Goal: Task Accomplishment & Management: Use online tool/utility

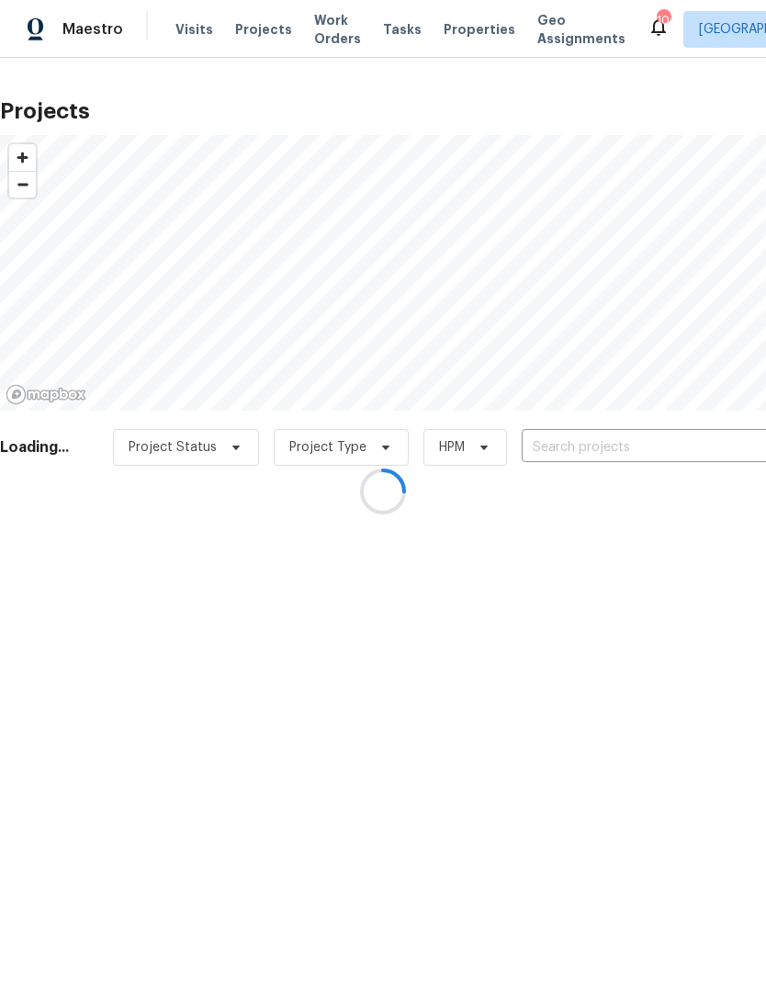
click at [591, 443] on div at bounding box center [383, 491] width 766 height 983
click at [601, 451] on div at bounding box center [383, 491] width 766 height 983
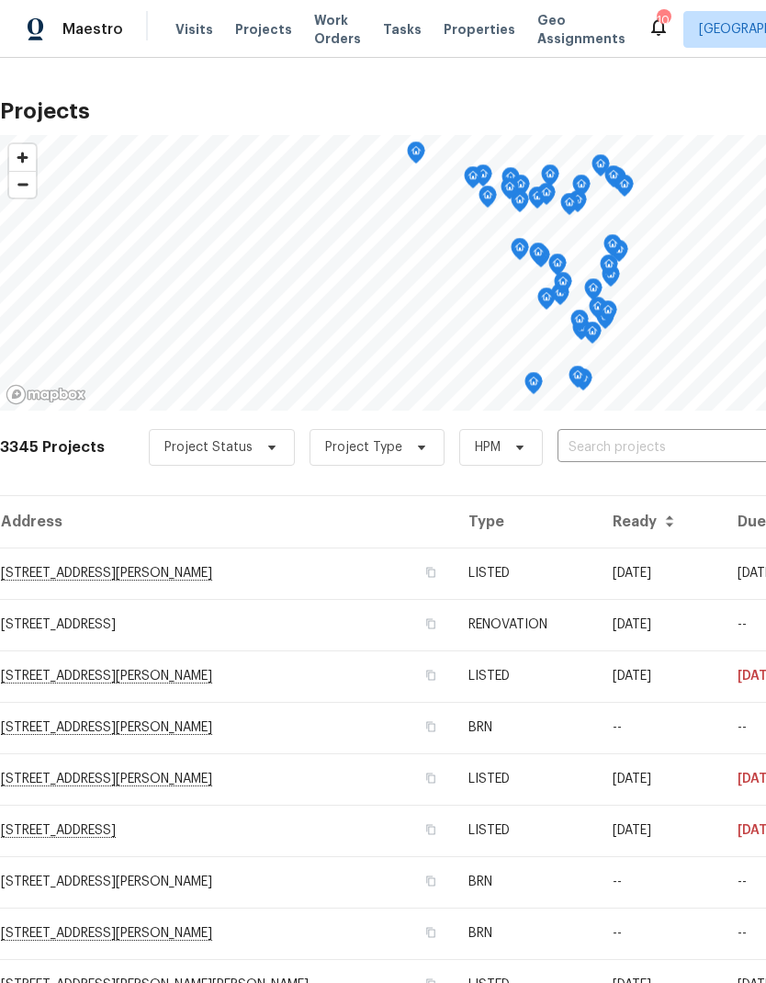
click at [607, 454] on input "text" at bounding box center [662, 447] width 210 height 28
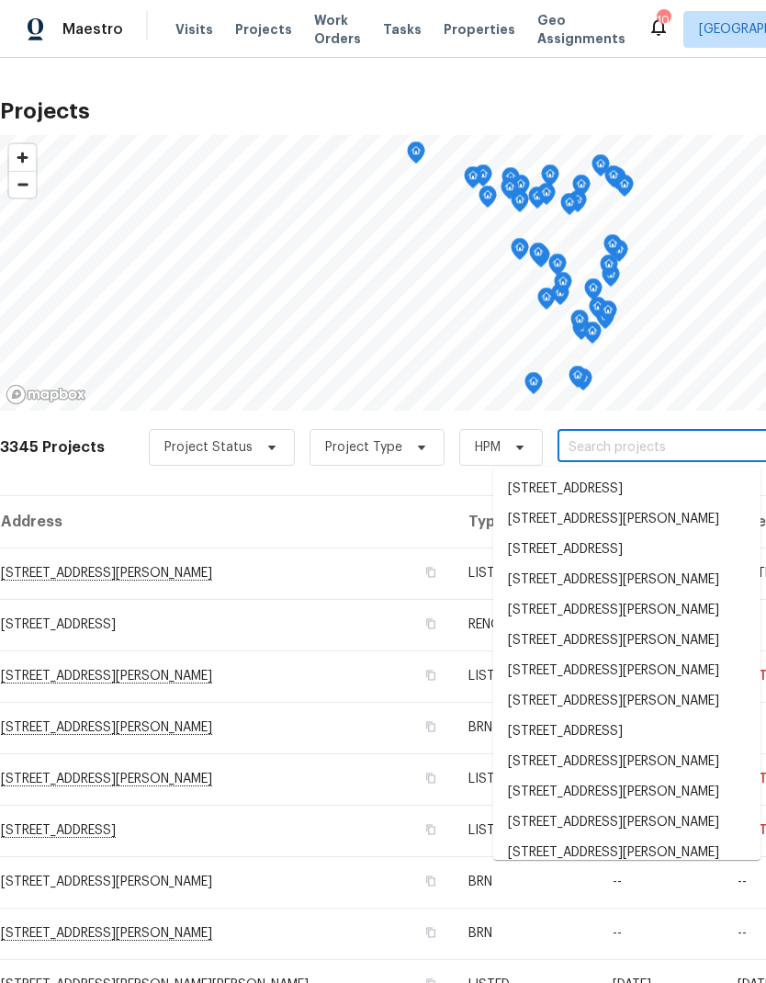
click at [606, 453] on input "text" at bounding box center [662, 447] width 210 height 28
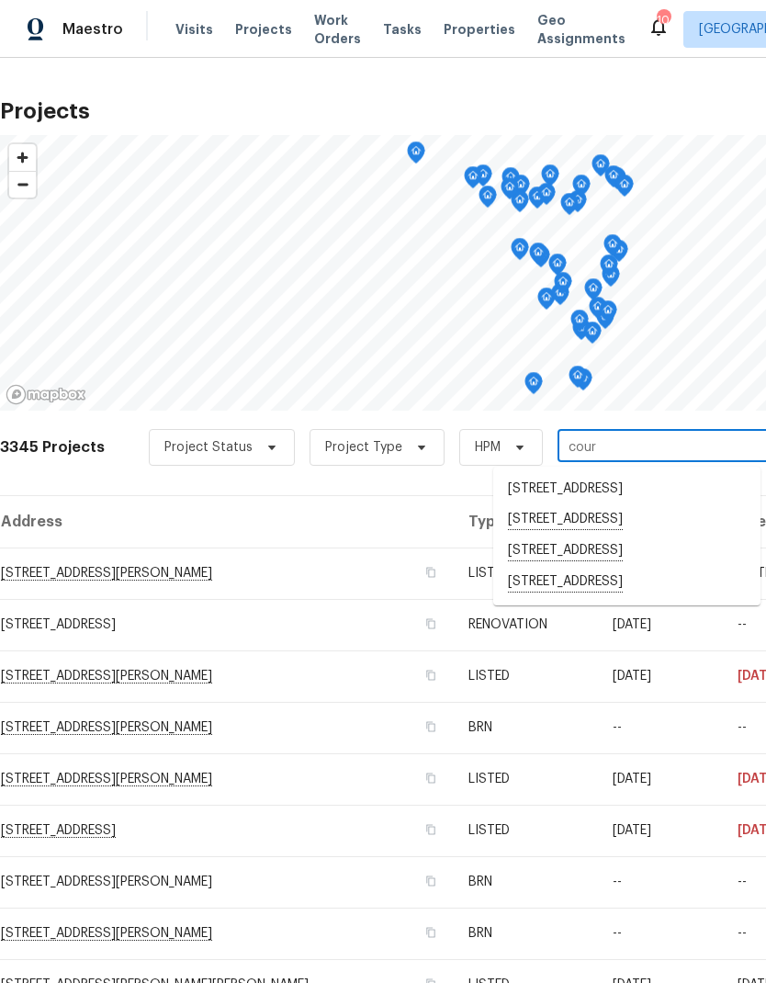
type input "coura"
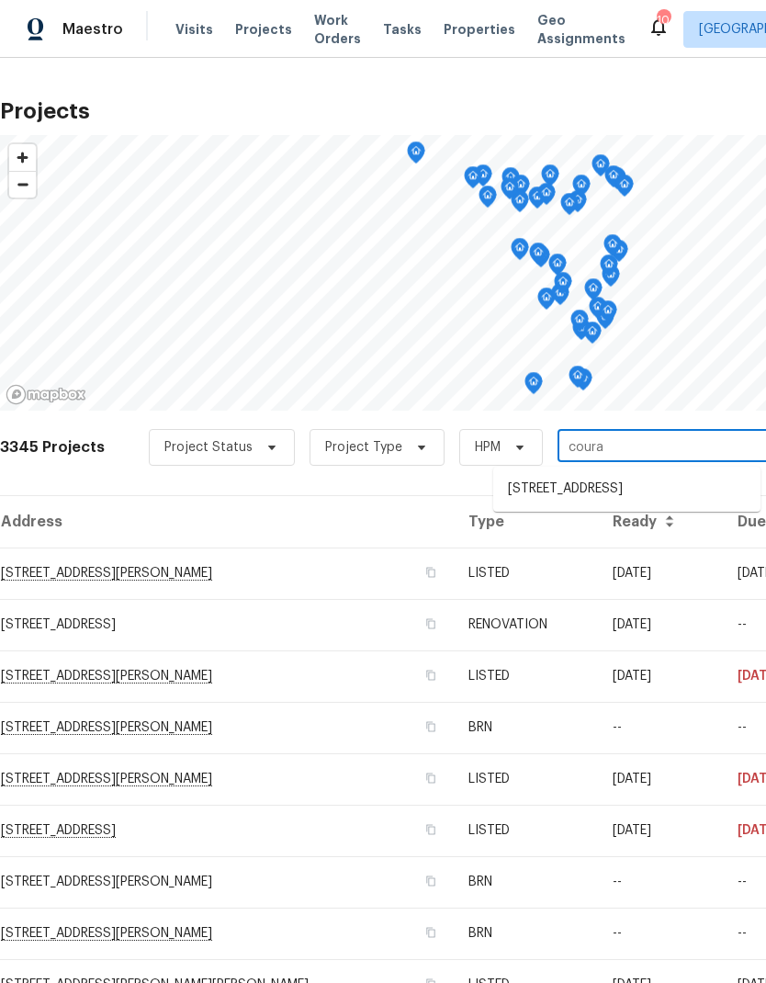
click at [556, 497] on li "615 Courageous Ln, Wentzville, MO 63385" at bounding box center [626, 489] width 267 height 30
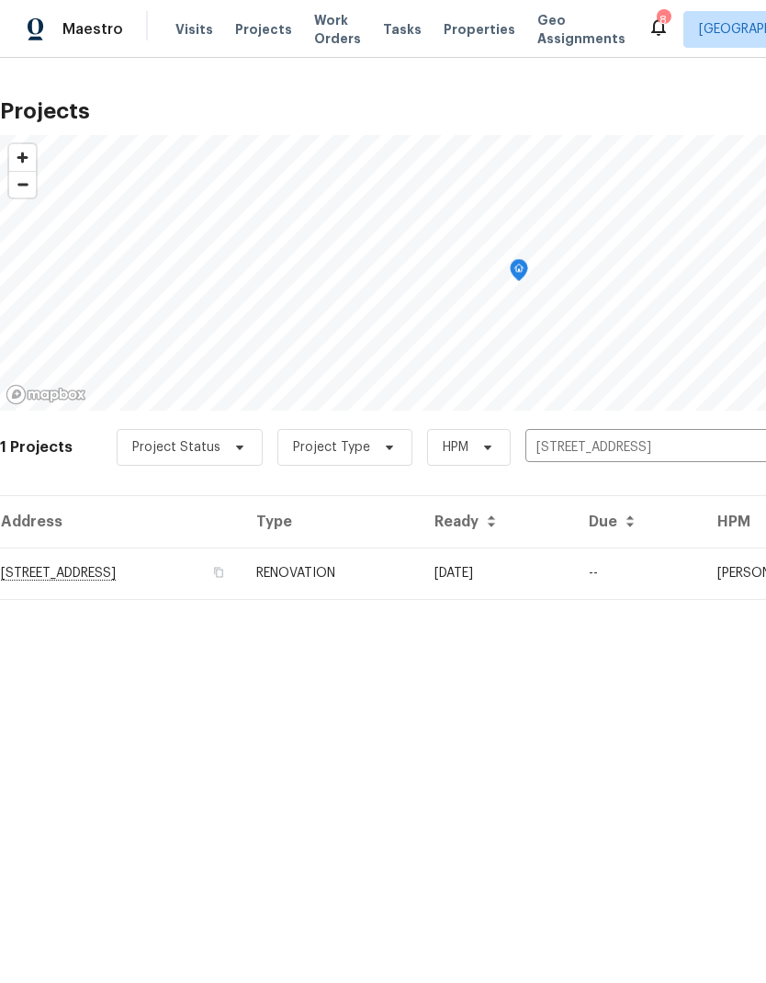
click at [70, 571] on td "615 Courageous Ln, Wentzville, MO 63385" at bounding box center [121, 572] width 242 height 51
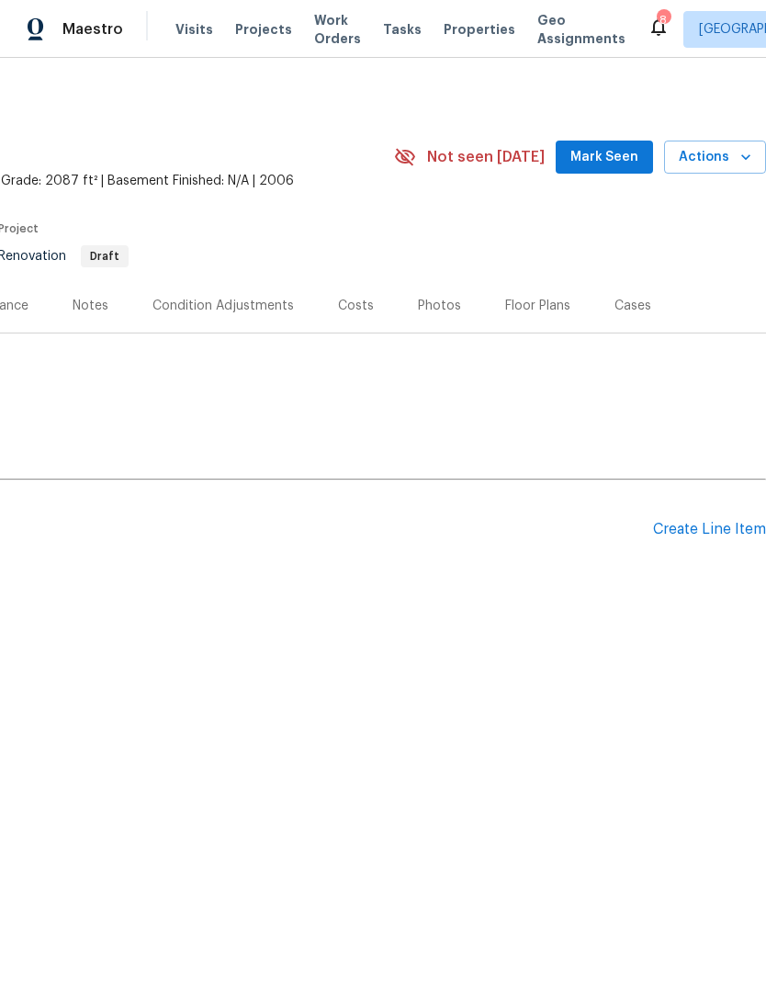
scroll to position [0, 272]
click at [743, 153] on icon "button" at bounding box center [745, 157] width 18 height 18
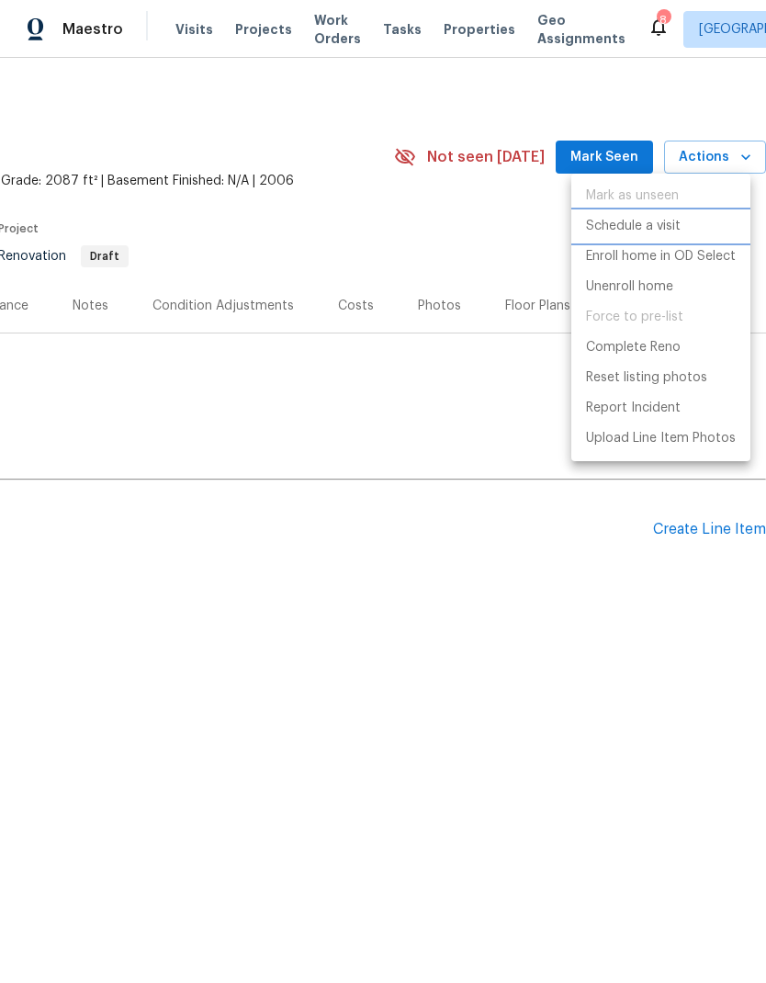
click at [680, 226] on li "Schedule a visit" at bounding box center [660, 226] width 179 height 30
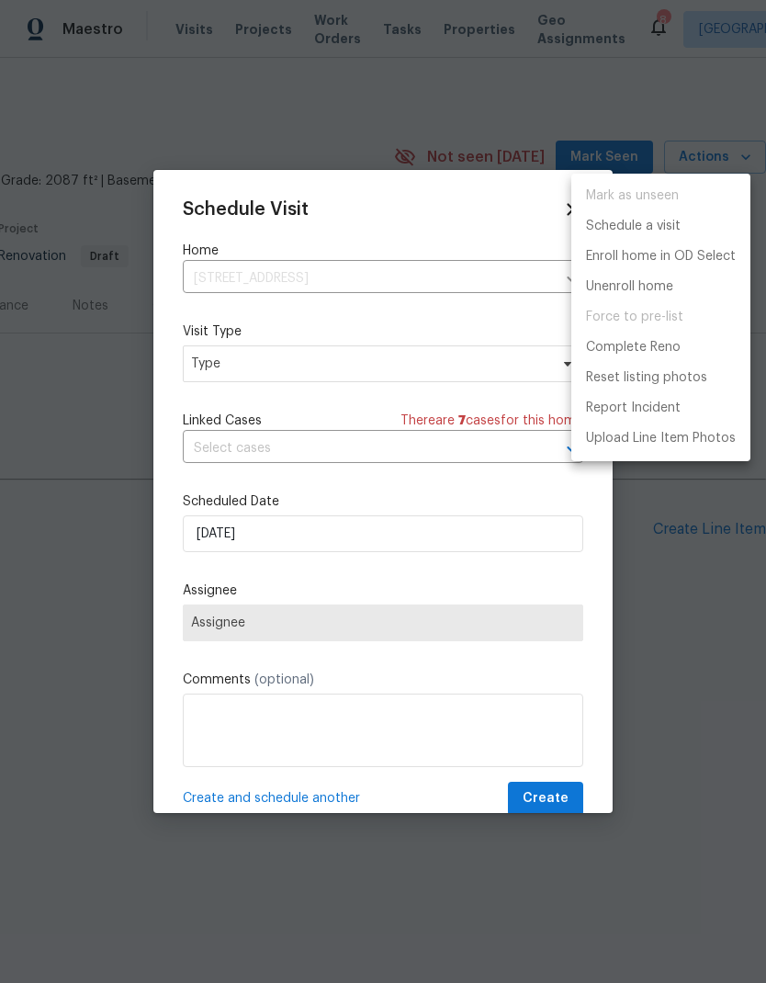
click at [193, 369] on div at bounding box center [383, 491] width 766 height 983
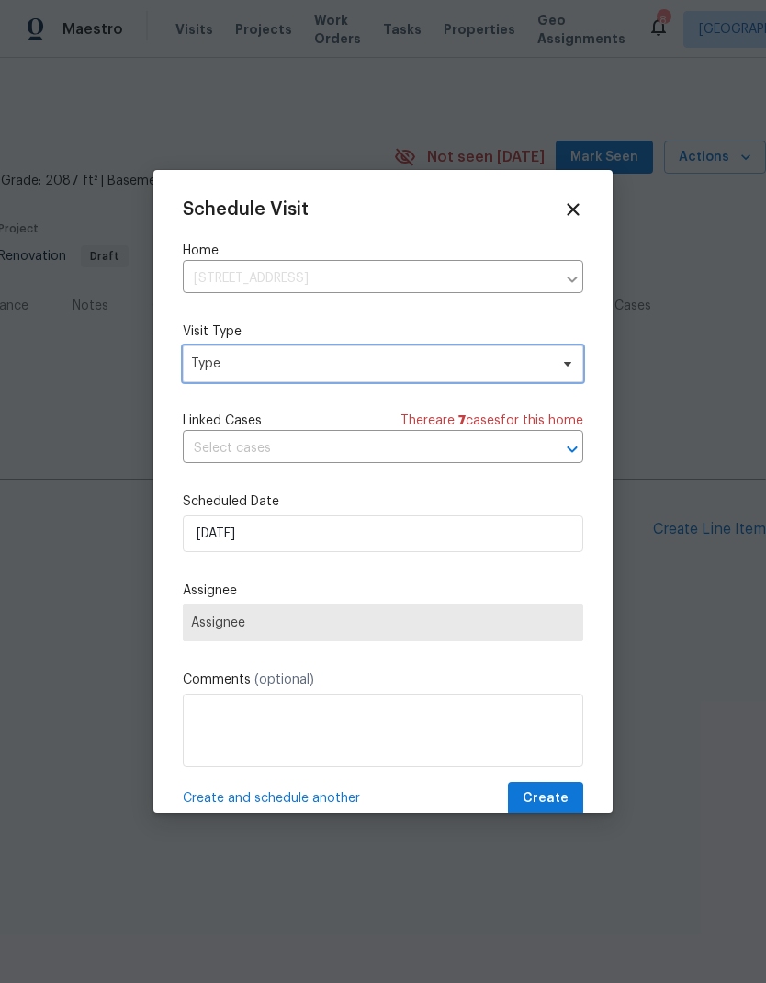
click at [205, 358] on span "Type" at bounding box center [369, 363] width 357 height 18
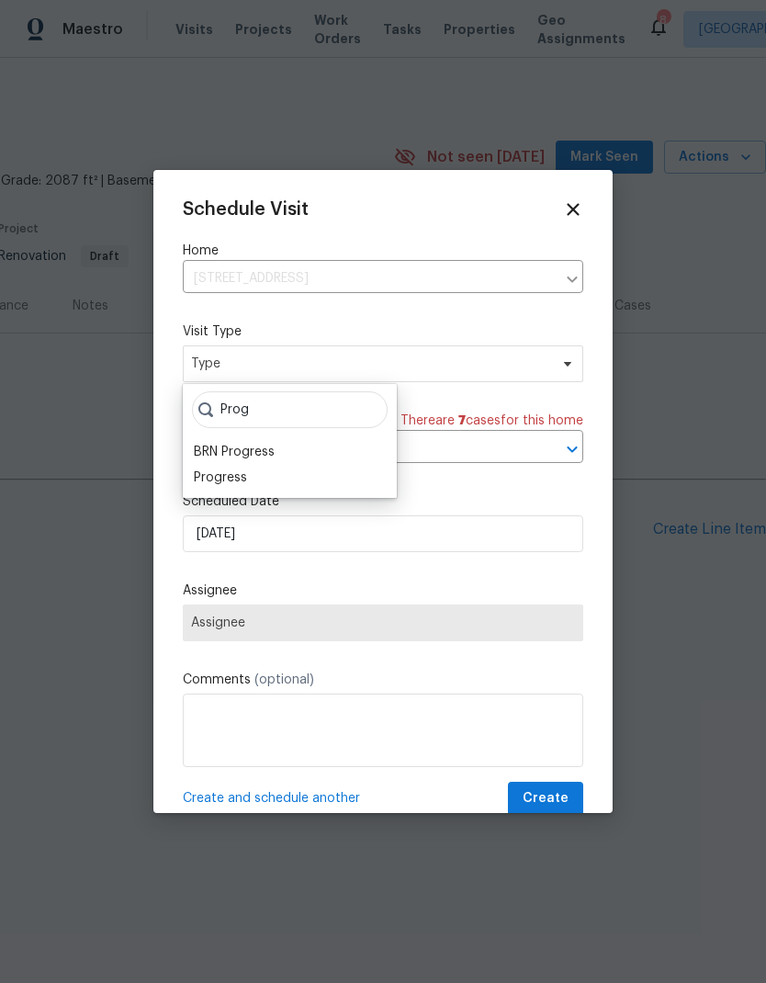
type input "Prog"
click at [216, 477] on div "Progress" at bounding box center [220, 477] width 53 height 18
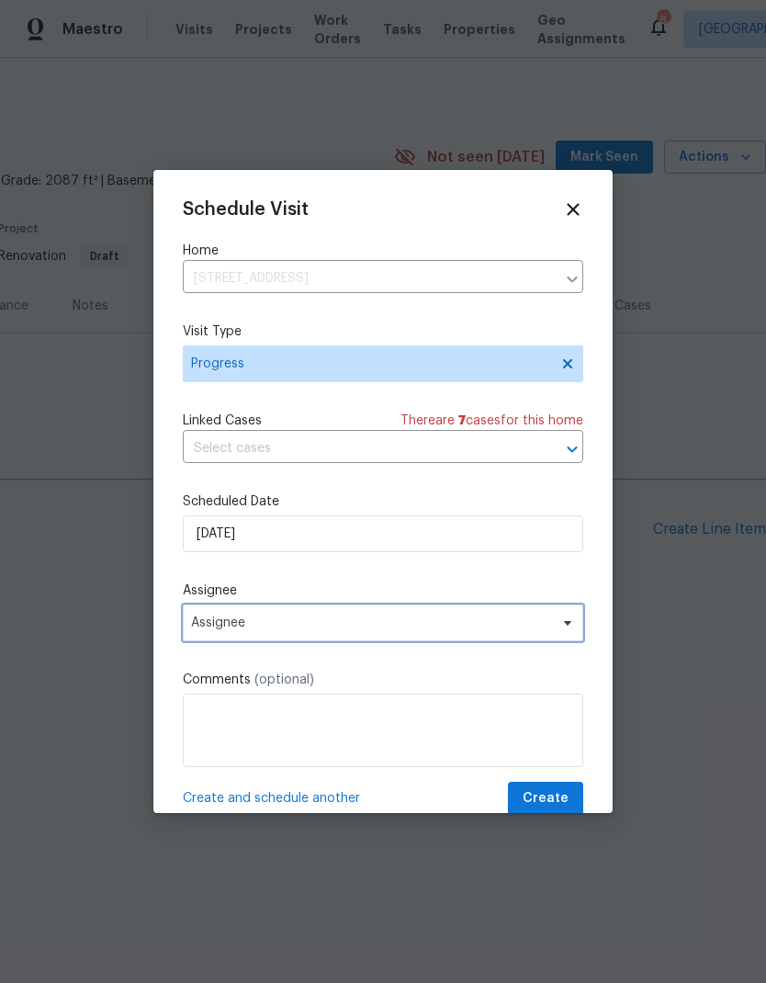
click at [212, 626] on span "Assignee" at bounding box center [371, 622] width 360 height 15
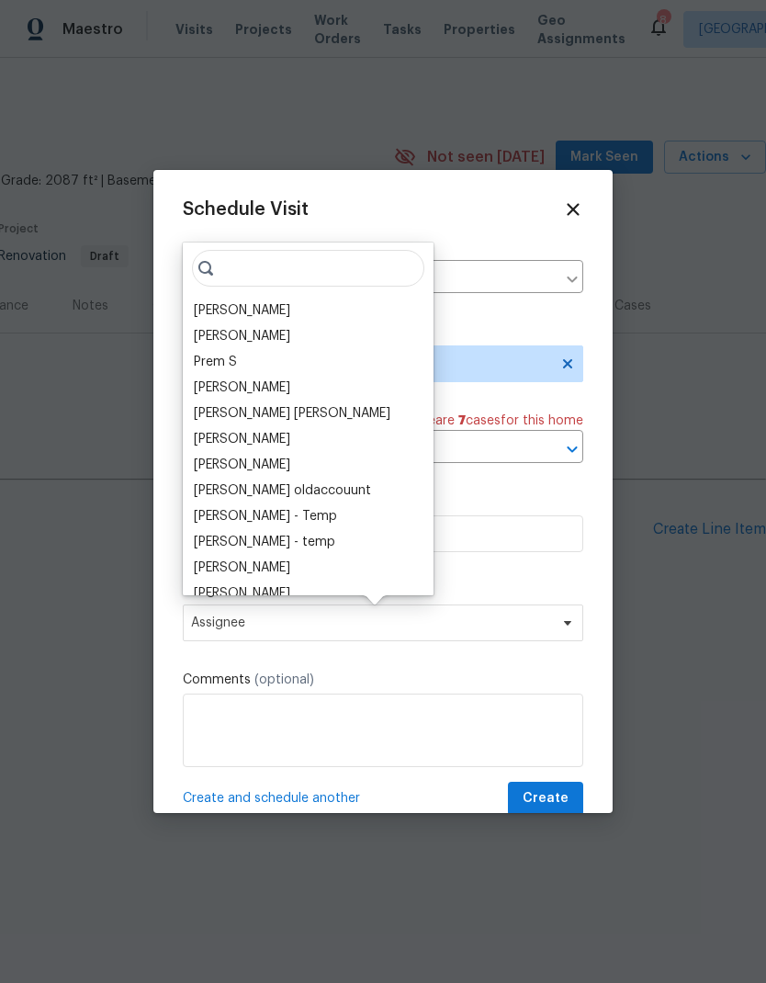
click at [253, 308] on div "[PERSON_NAME]" at bounding box center [242, 310] width 96 height 18
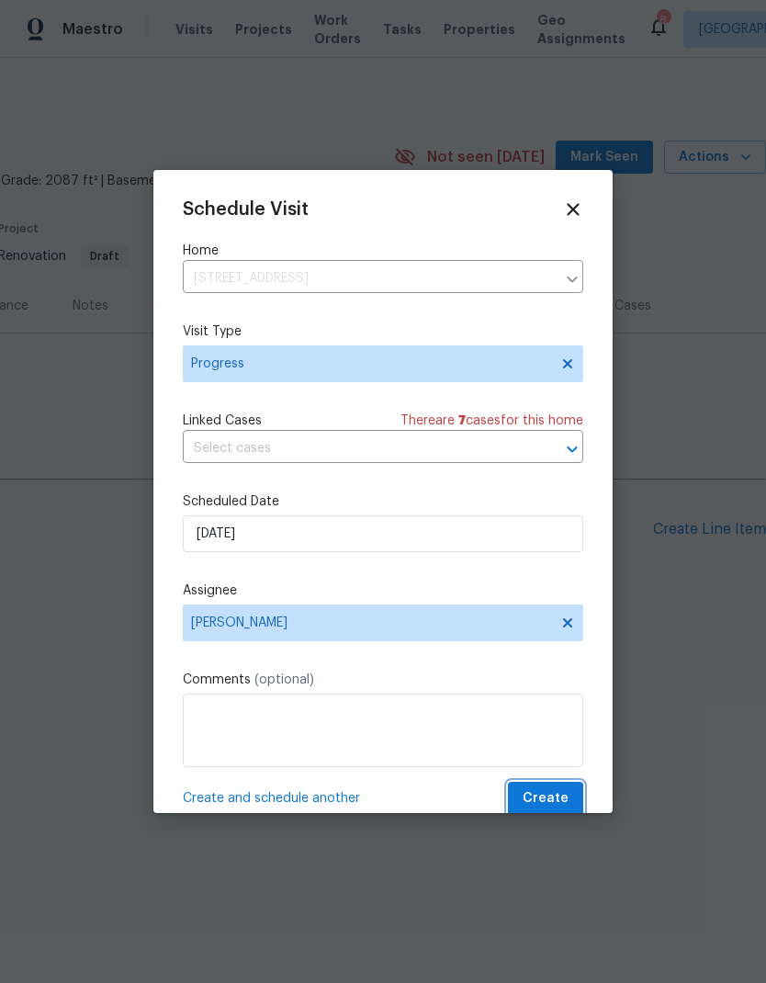
click at [560, 798] on span "Create" at bounding box center [545, 798] width 46 height 23
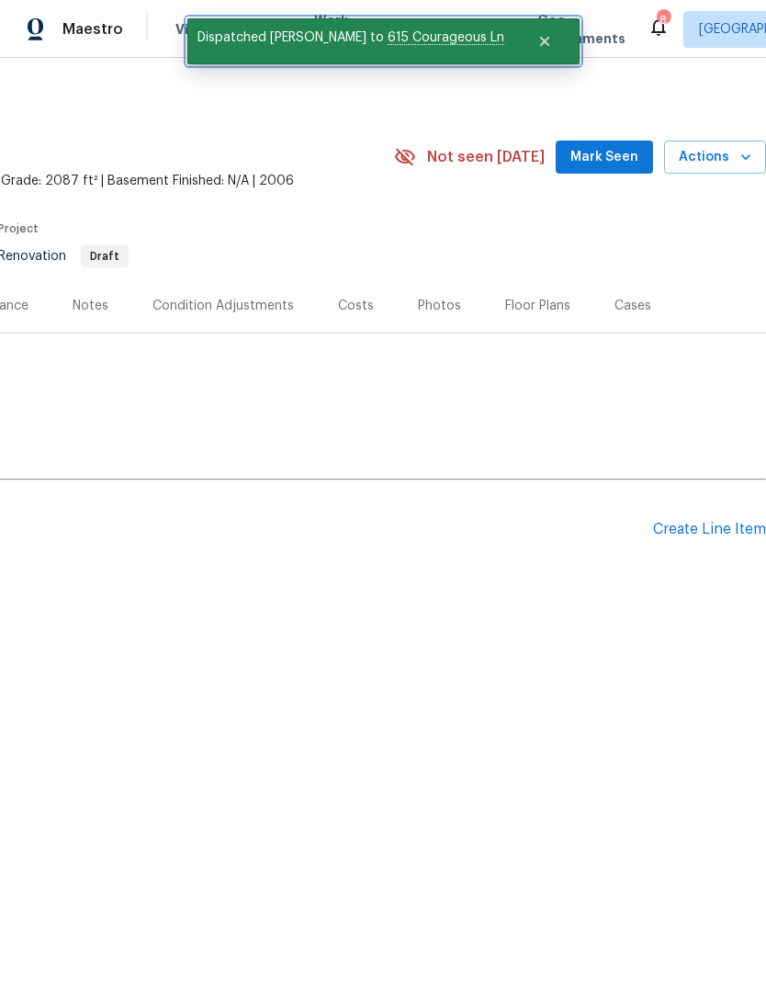
click at [537, 47] on icon "Close" at bounding box center [544, 41] width 15 height 15
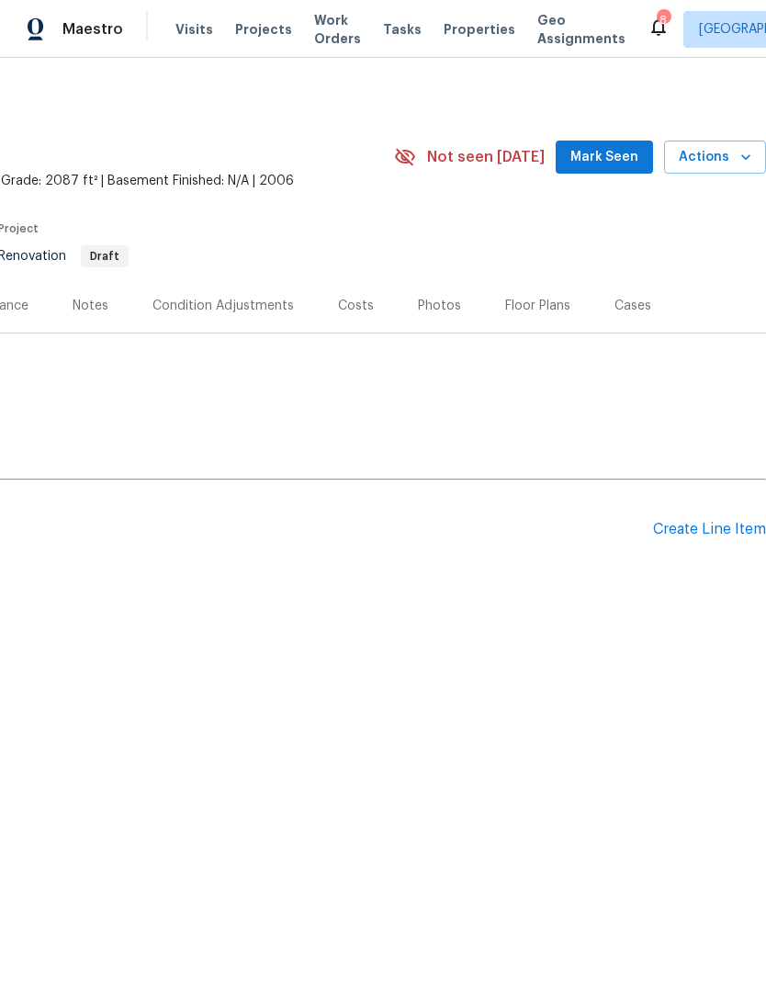
click at [250, 36] on span "Projects" at bounding box center [263, 29] width 57 height 18
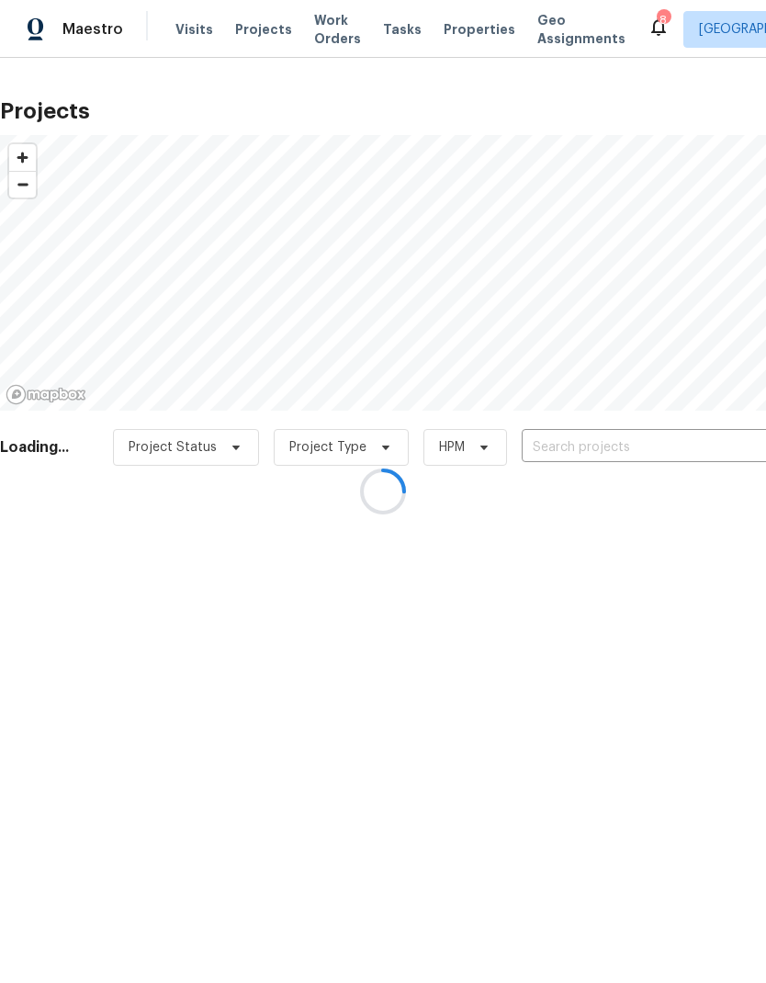
click at [642, 440] on div at bounding box center [383, 491] width 766 height 983
click at [679, 466] on div at bounding box center [383, 491] width 766 height 983
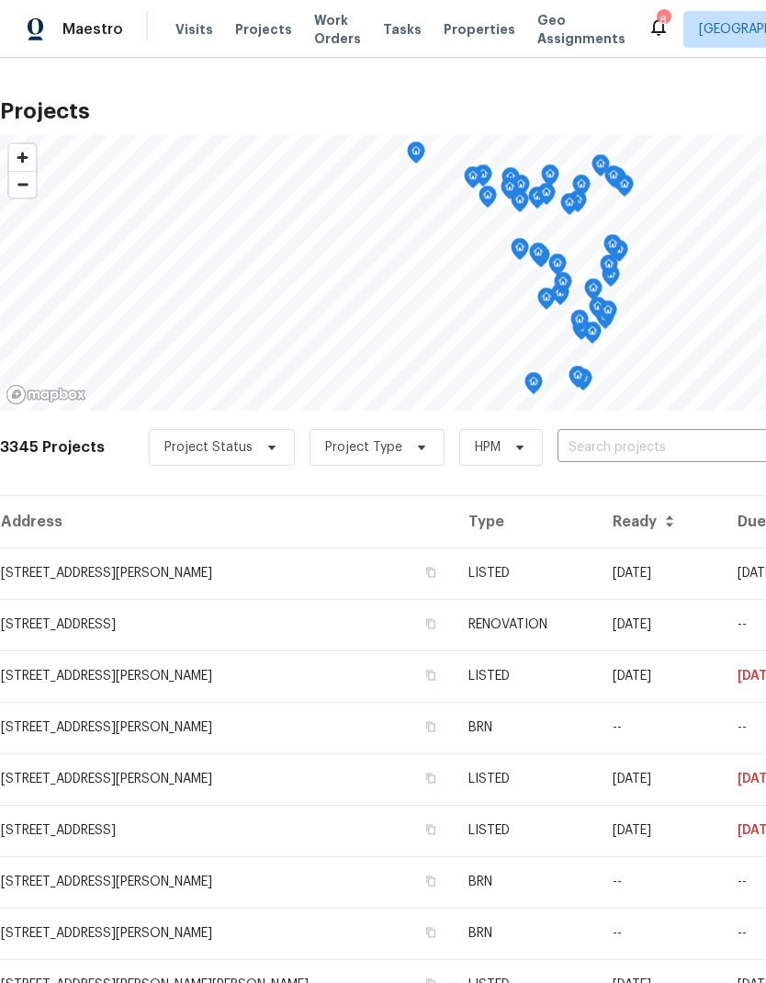
click at [667, 444] on input "text" at bounding box center [662, 447] width 210 height 28
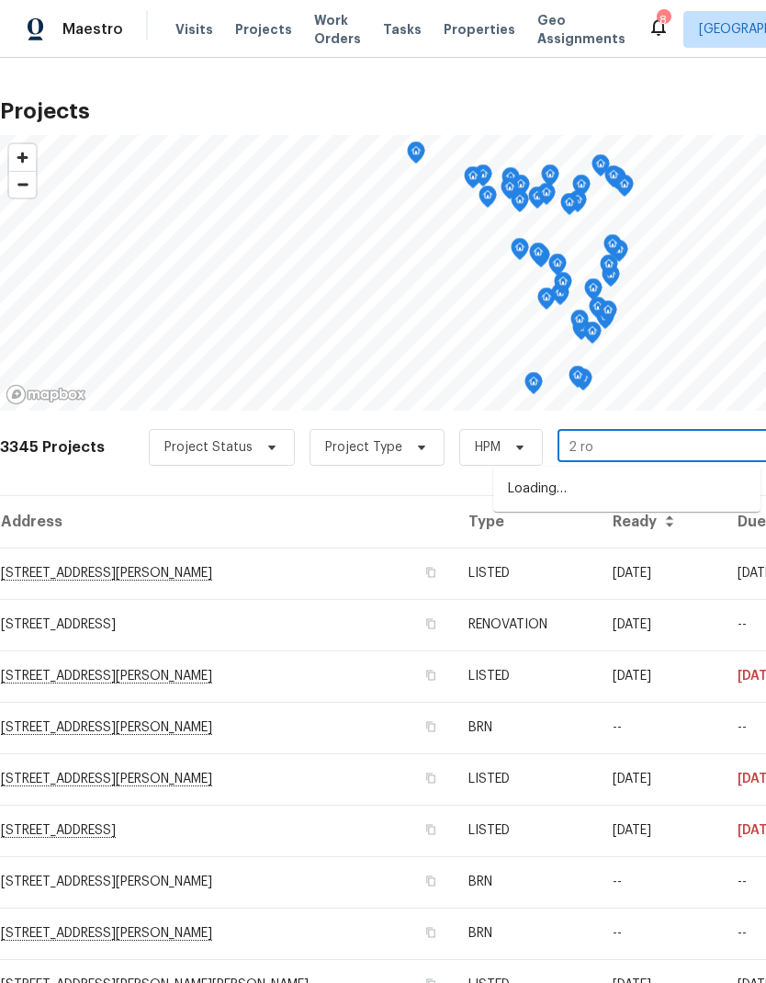
type input "2 roy"
click at [622, 485] on li "[STREET_ADDRESS]" at bounding box center [626, 489] width 267 height 31
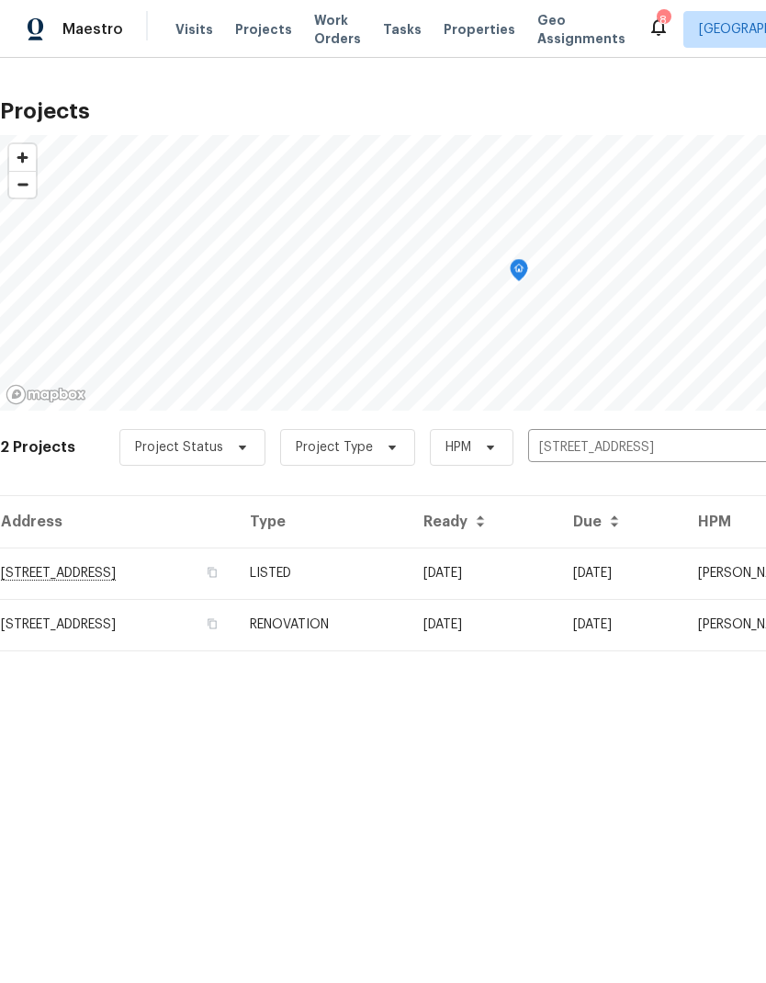
click at [37, 566] on td "[STREET_ADDRESS]" at bounding box center [117, 572] width 235 height 51
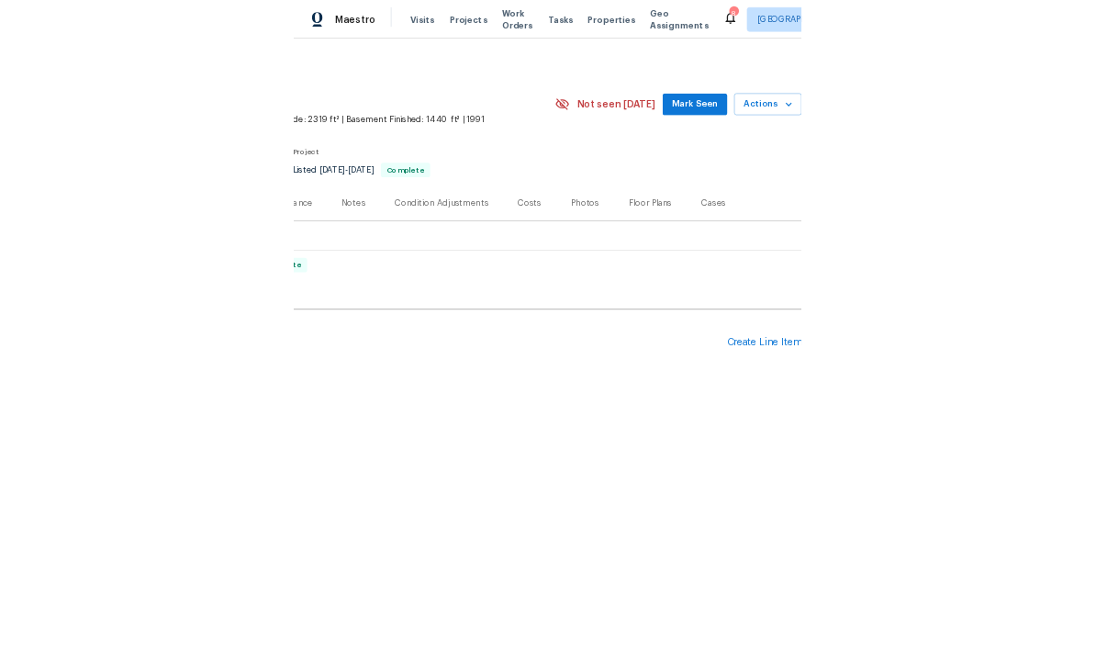
scroll to position [0, 272]
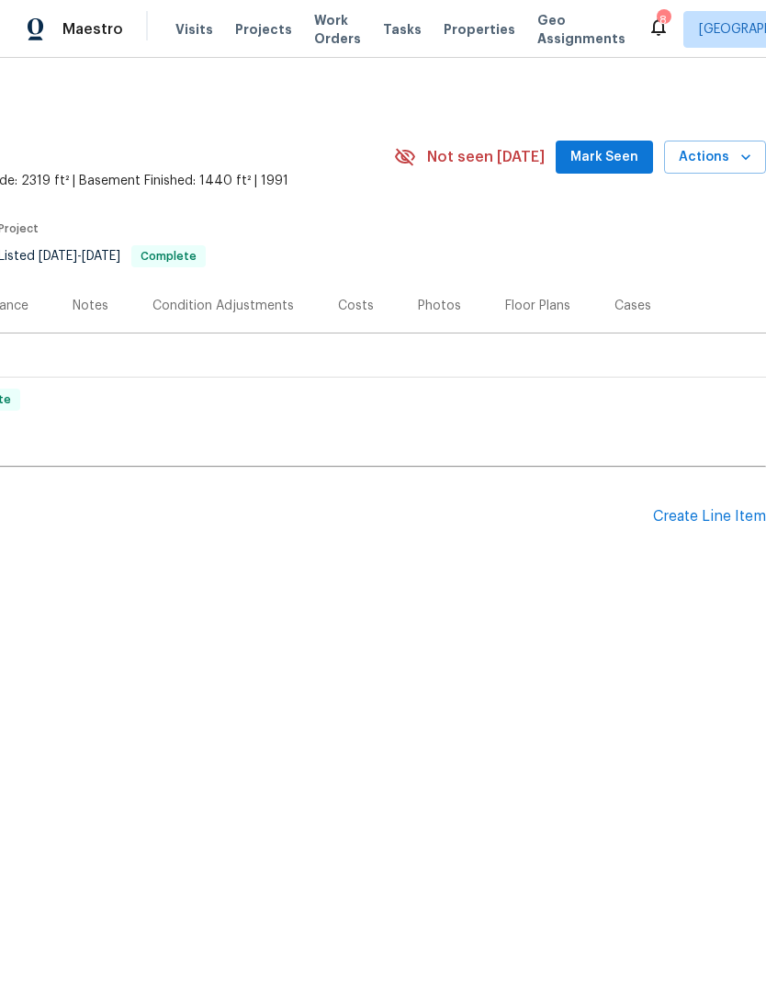
click at [744, 160] on icon "button" at bounding box center [745, 157] width 18 height 18
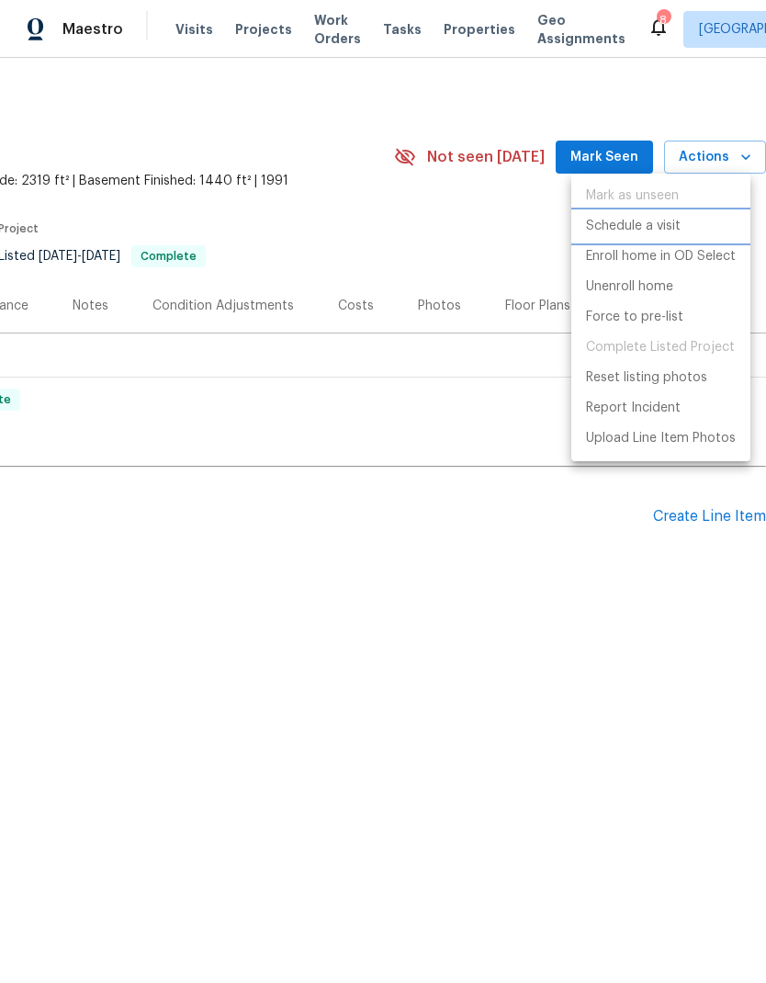
click at [679, 230] on p "Schedule a visit" at bounding box center [633, 226] width 95 height 19
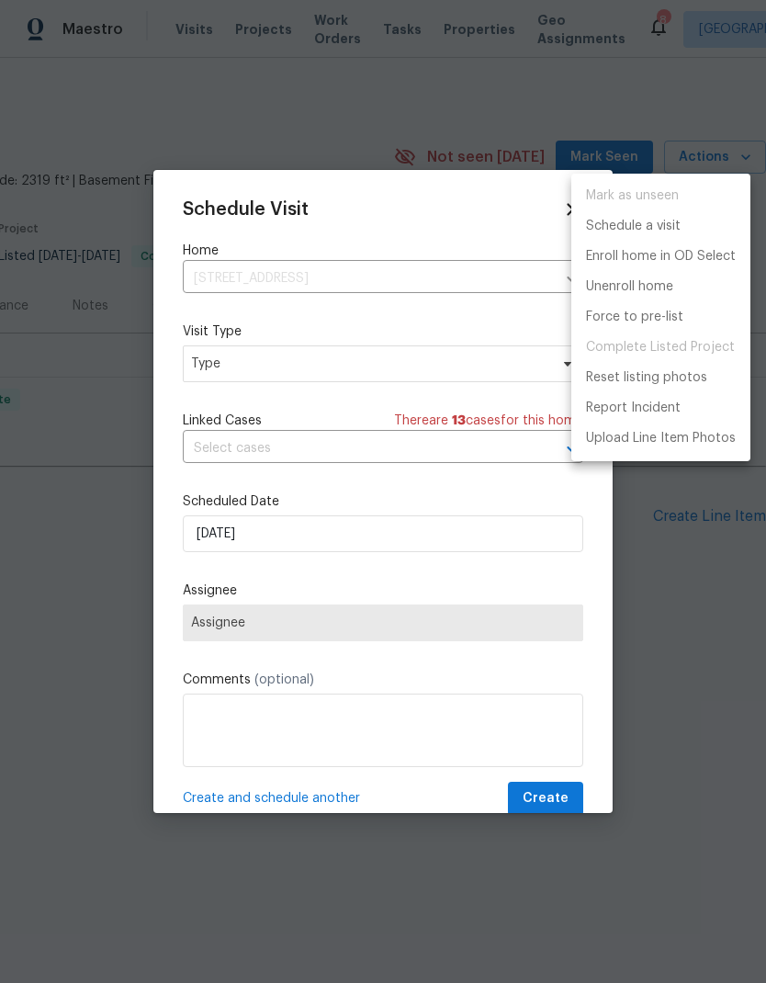
click at [215, 365] on div at bounding box center [383, 491] width 766 height 983
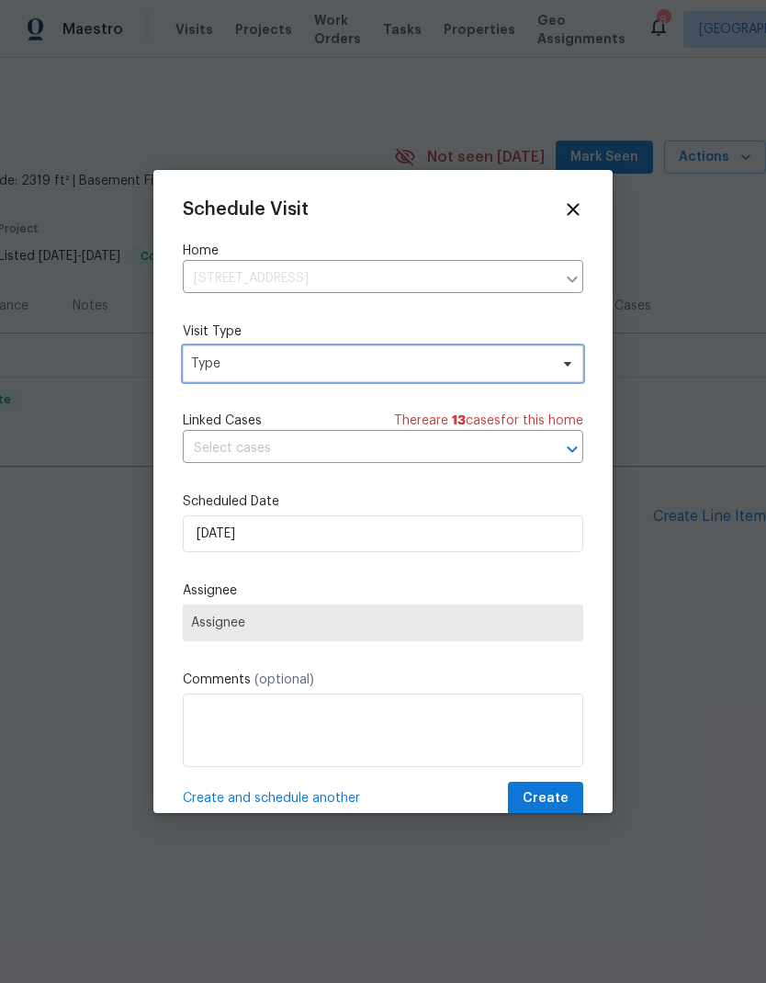
click at [221, 370] on span "Type" at bounding box center [369, 363] width 357 height 18
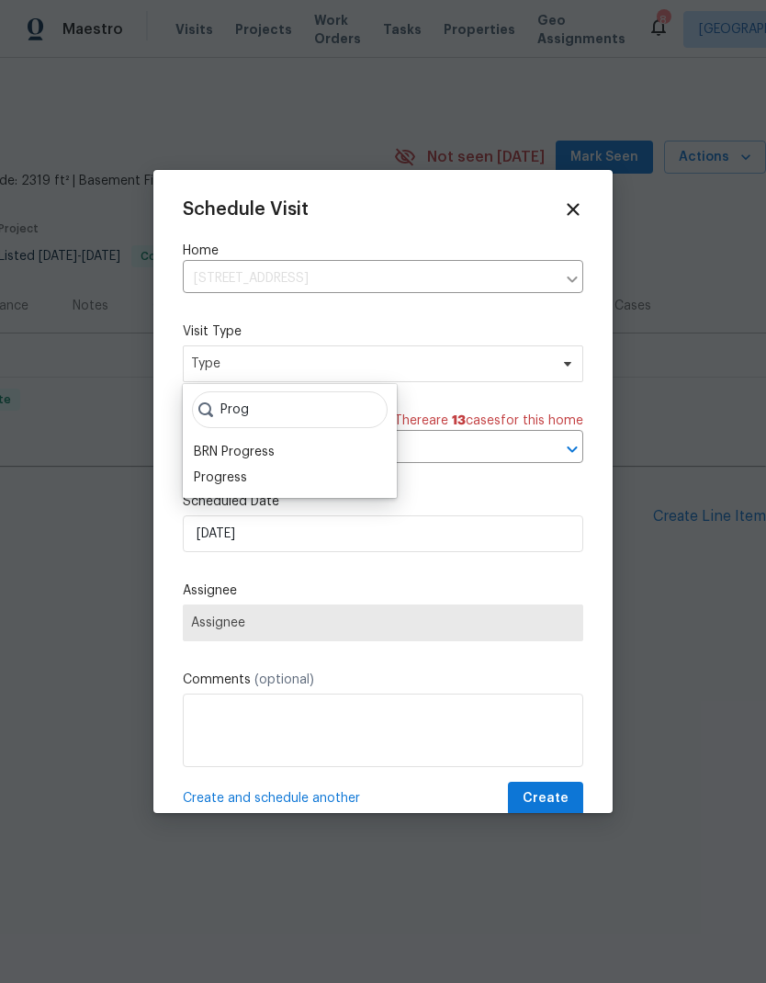
type input "Prog"
click at [199, 474] on div "Progress" at bounding box center [220, 477] width 53 height 18
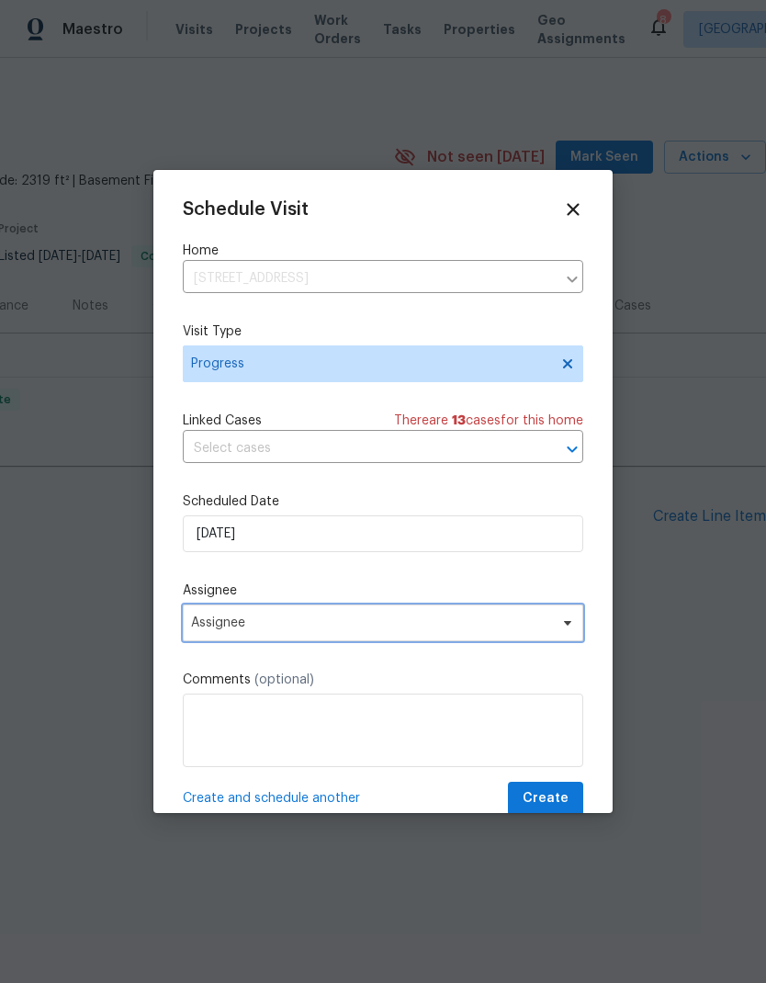
click at [217, 625] on span "Assignee" at bounding box center [371, 622] width 360 height 15
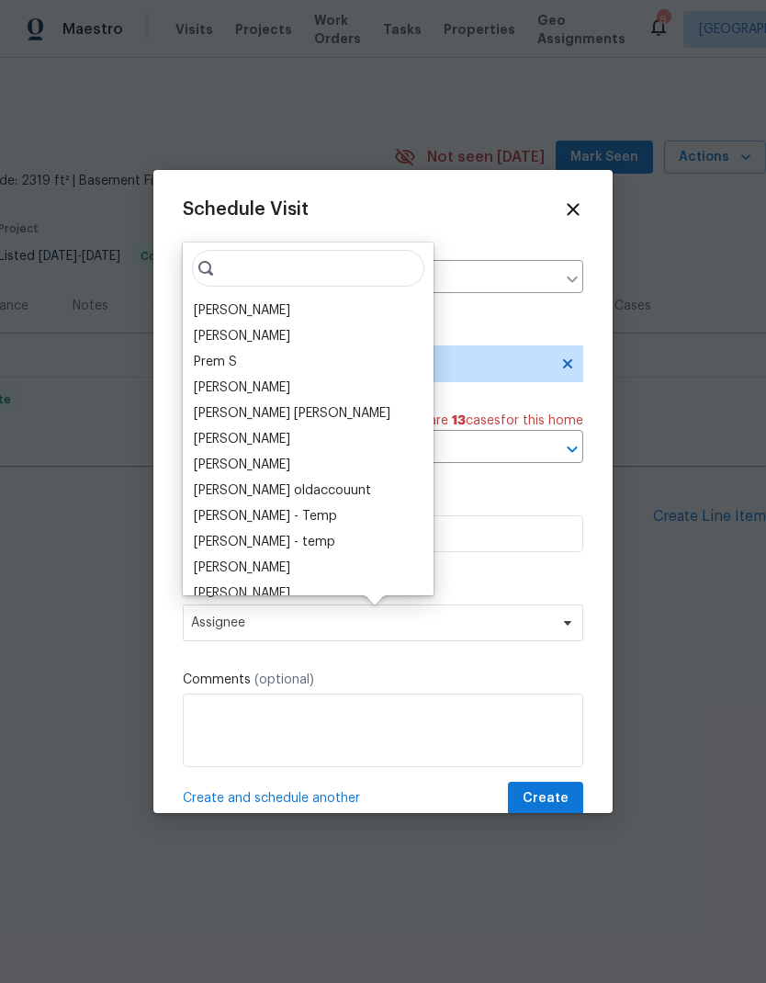
click at [212, 312] on div "[PERSON_NAME]" at bounding box center [242, 310] width 96 height 18
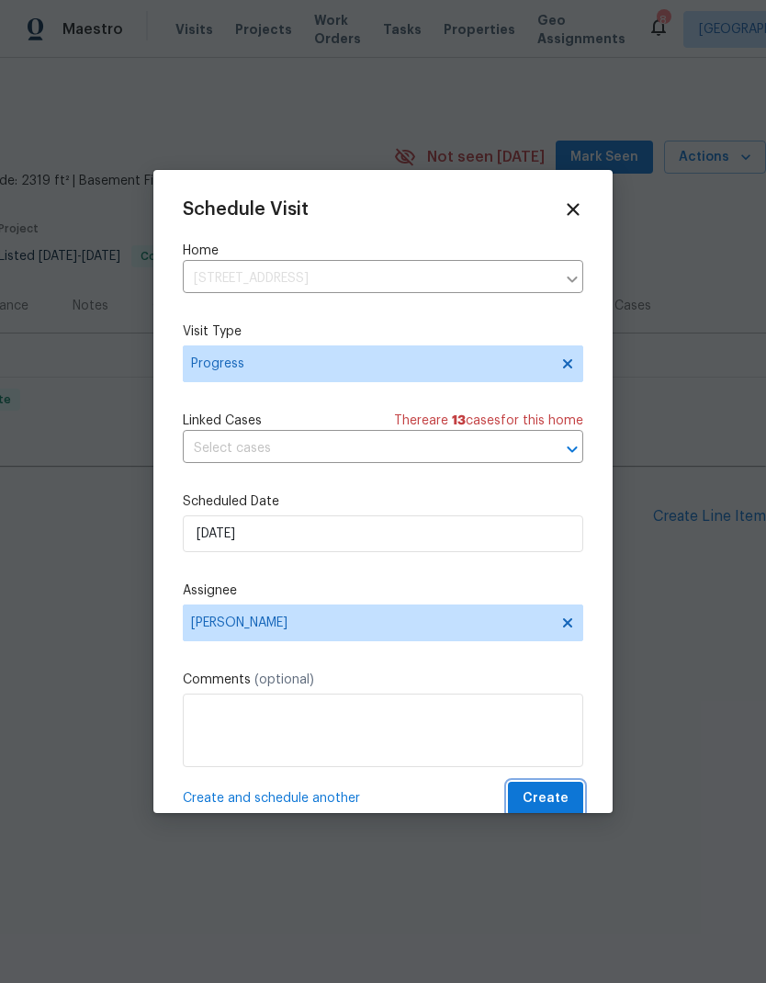
click at [561, 803] on span "Create" at bounding box center [545, 798] width 46 height 23
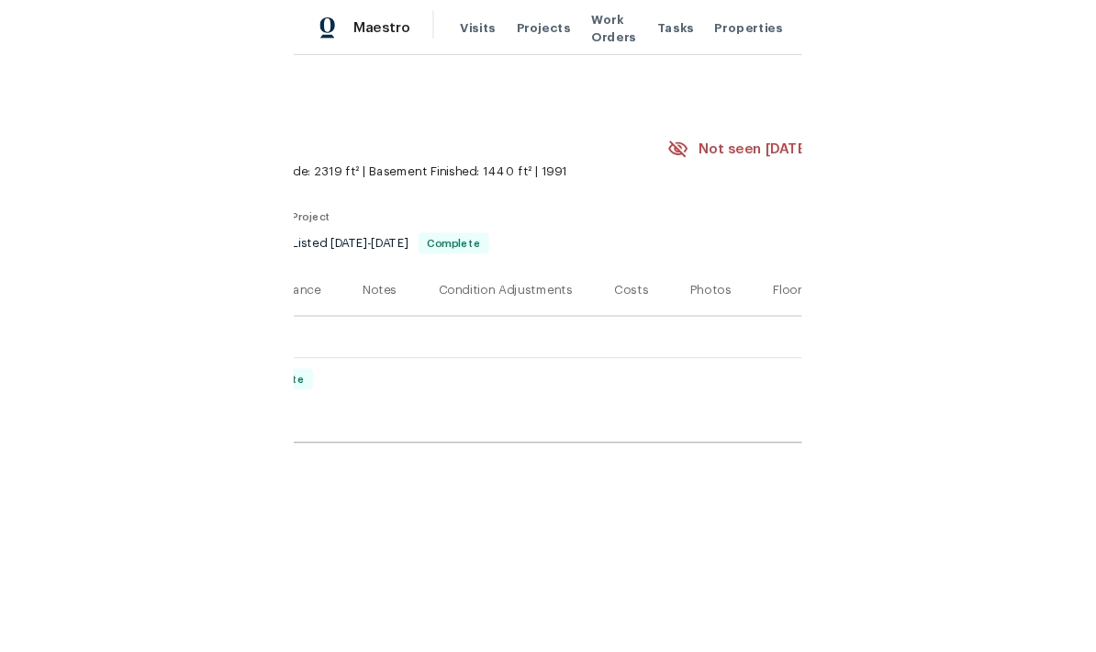
scroll to position [0, 0]
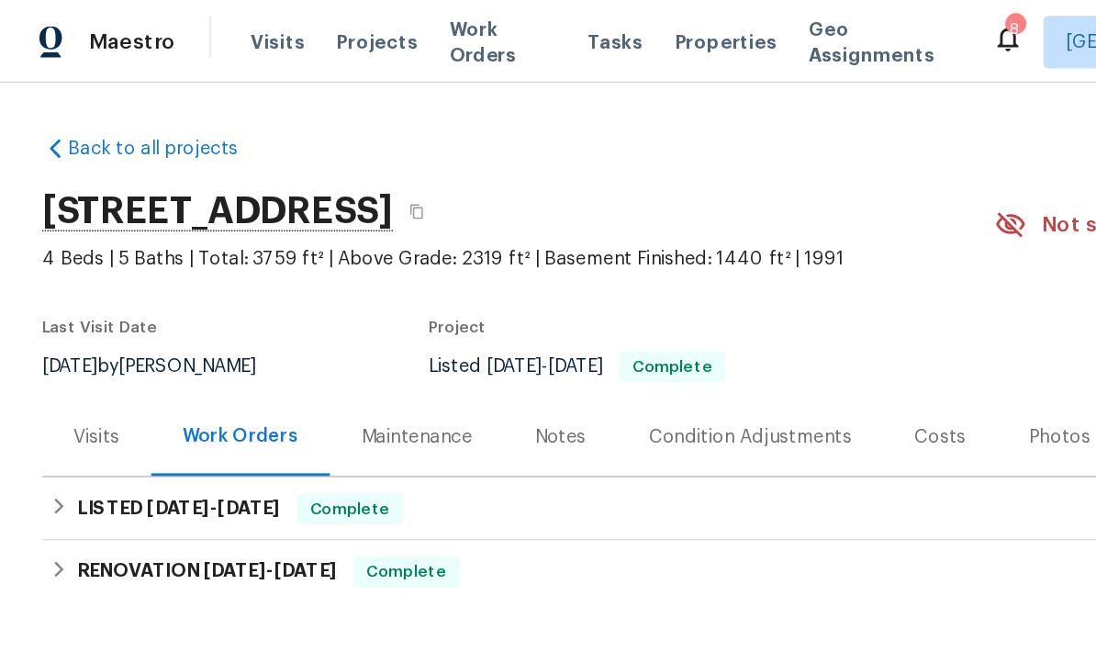
click at [209, 428] on div "Back to all projects 2 Royale Dr, Lake Saint Louis, MO 63367 4 Beds | 5 Baths |…" at bounding box center [548, 336] width 1038 height 512
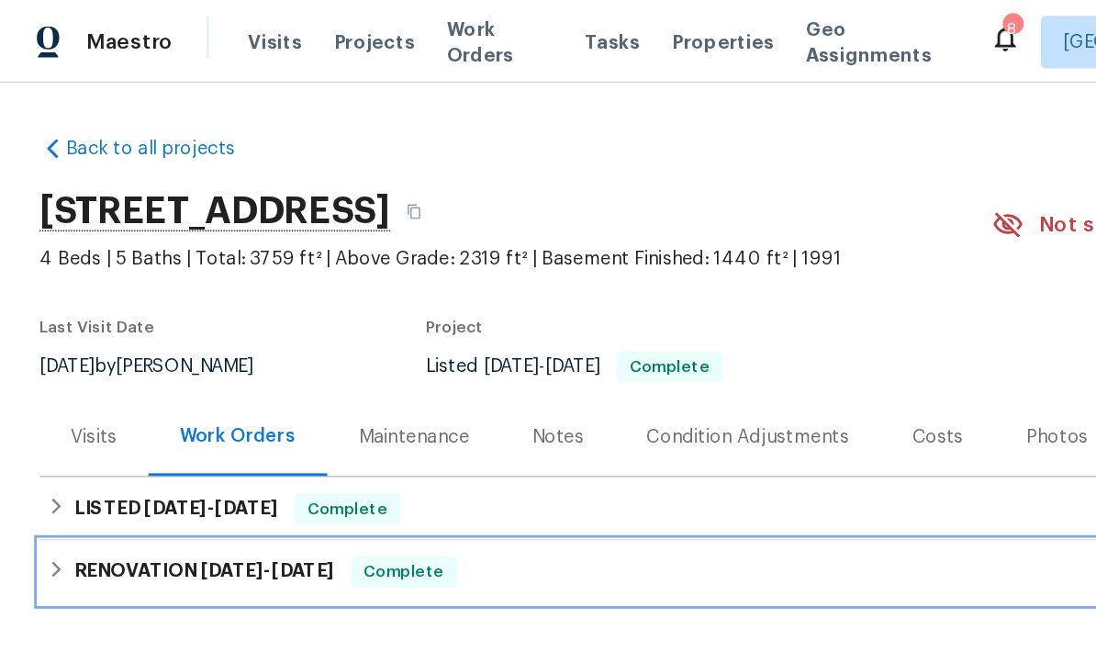
click at [200, 392] on span "8/29/25" at bounding box center [214, 398] width 44 height 13
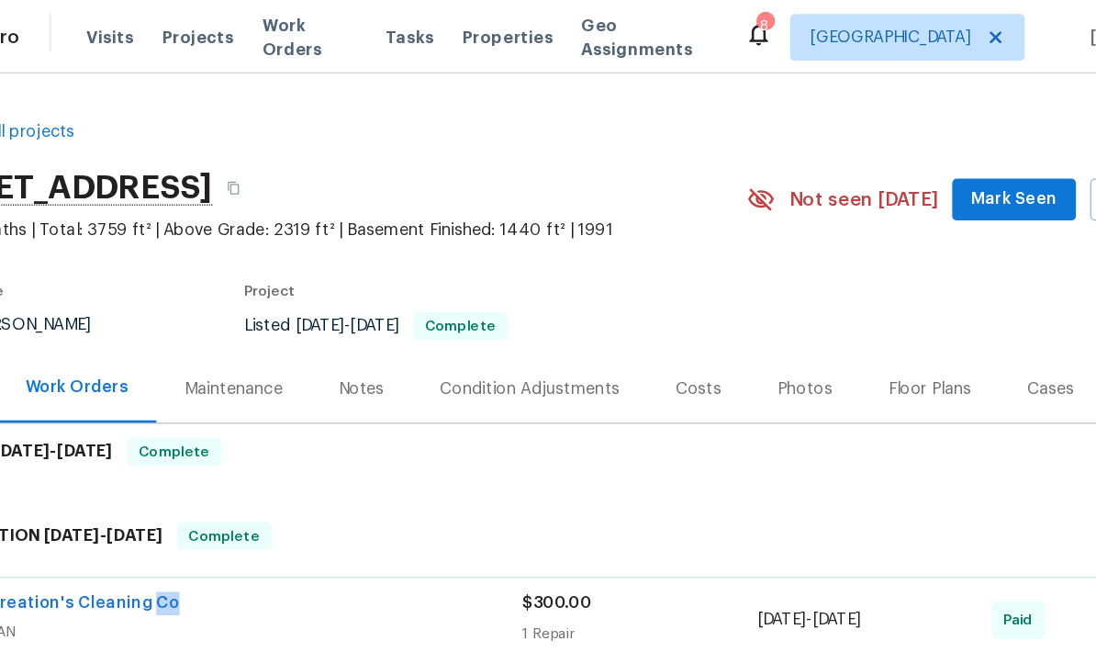
click at [237, 474] on div "Home Creation's Cleaning Co" at bounding box center [288, 477] width 461 height 22
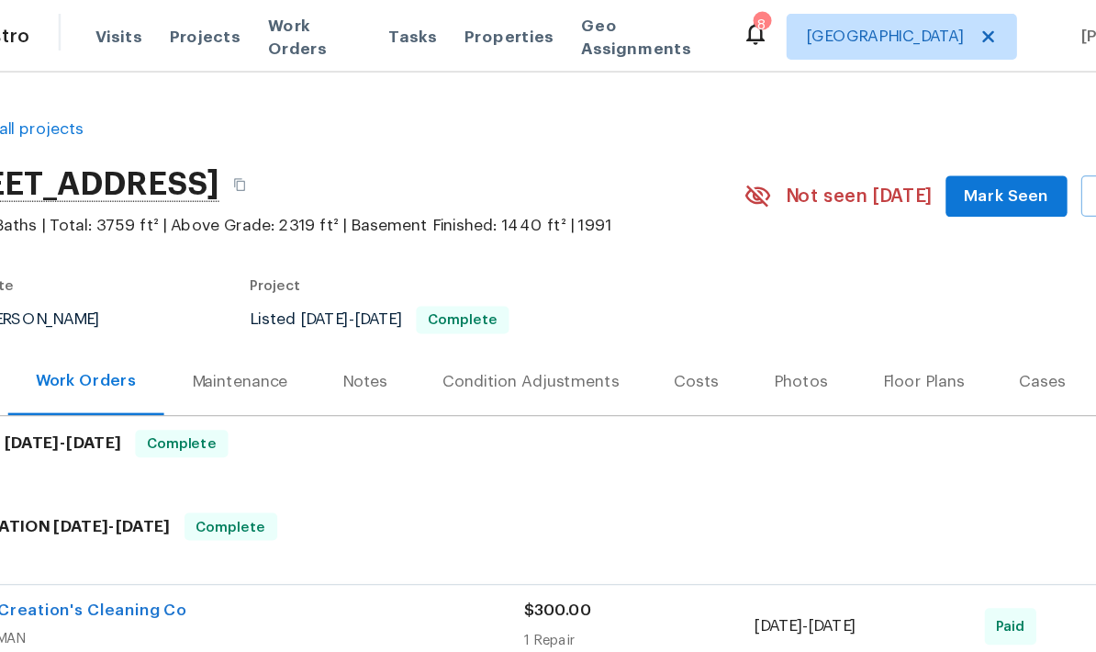
scroll to position [1, 0]
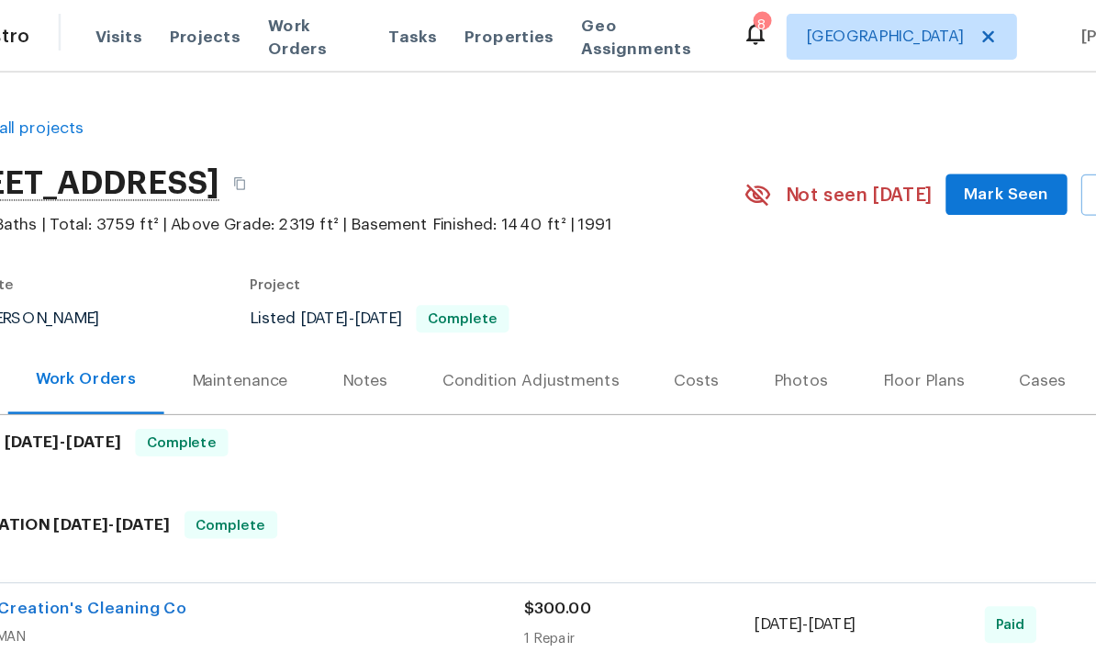
click at [519, 485] on div "$300.00" at bounding box center [611, 487] width 185 height 18
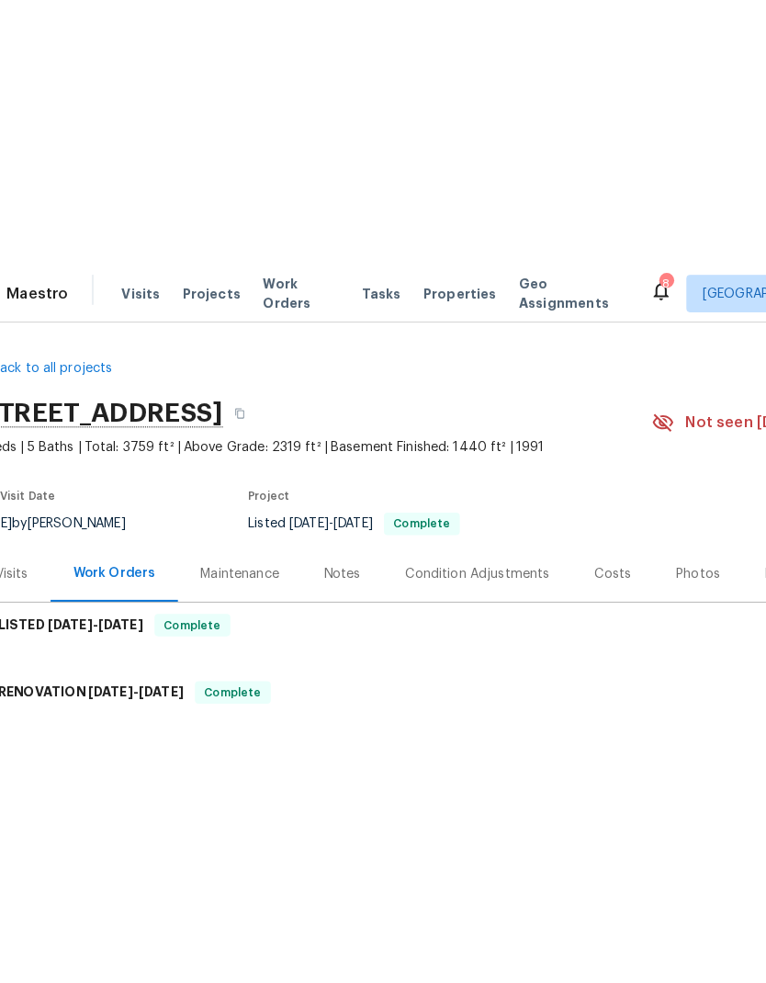
scroll to position [0, 0]
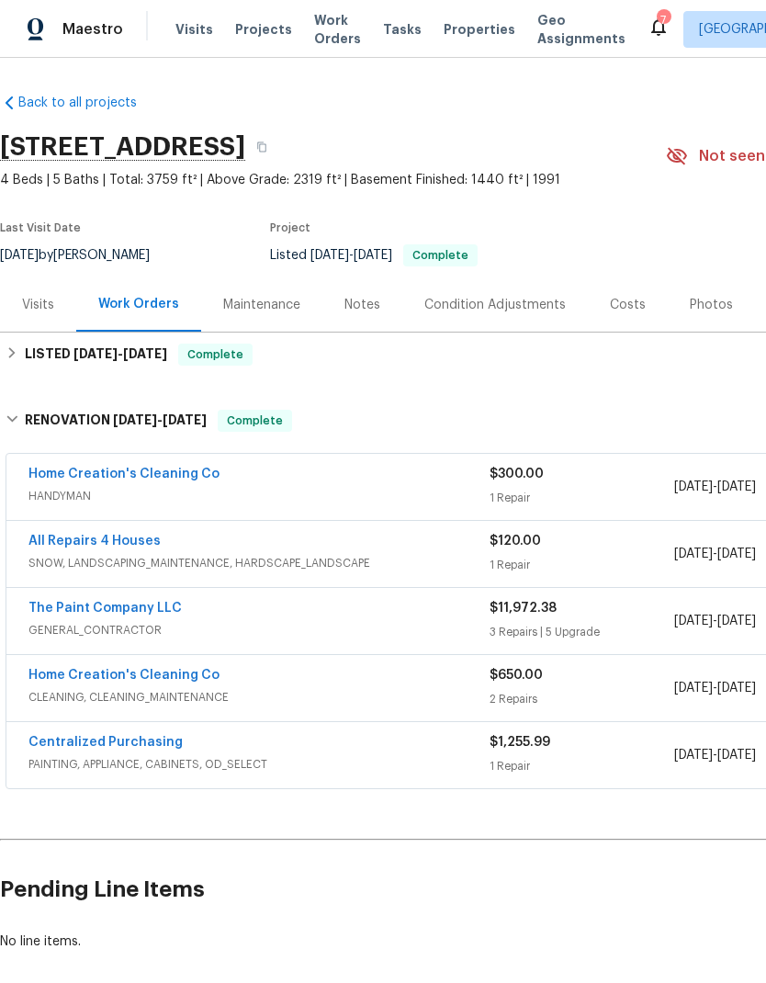
click at [182, 35] on span "Visits" at bounding box center [194, 29] width 38 height 18
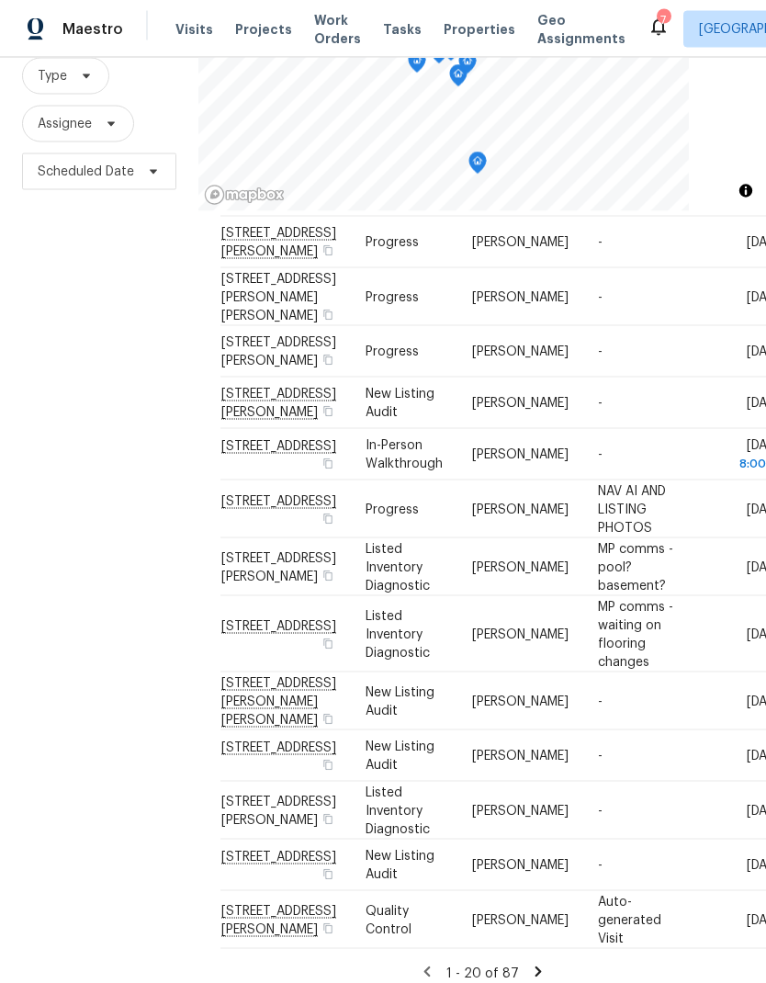
scroll to position [73, 0]
click at [541, 963] on icon at bounding box center [538, 971] width 17 height 17
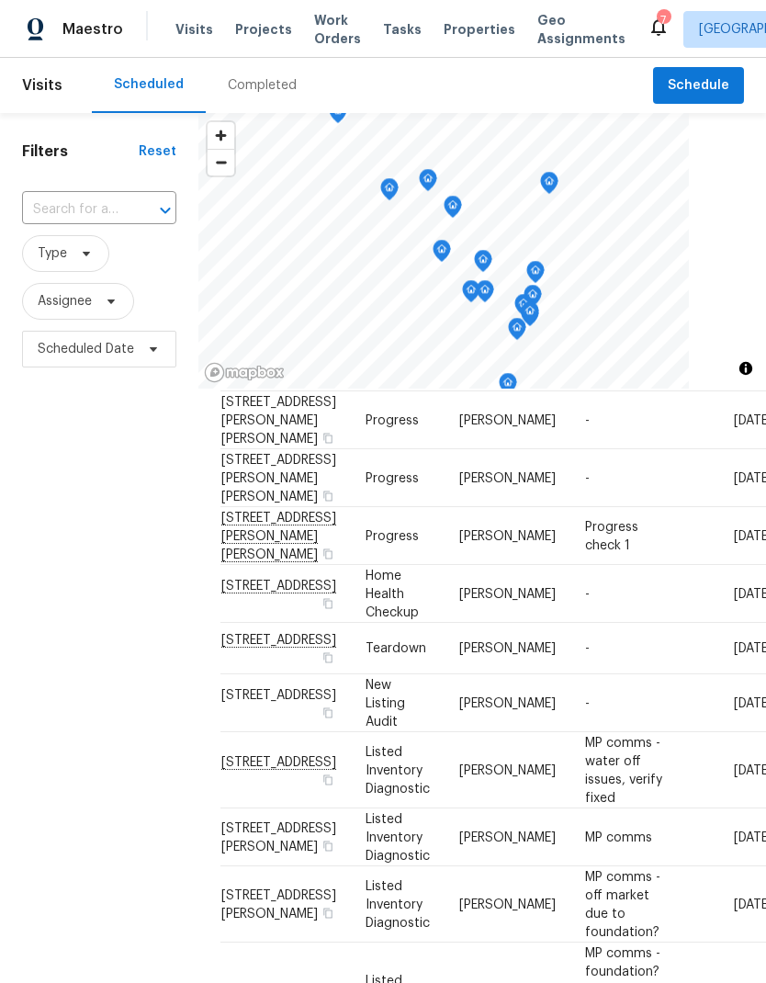
scroll to position [611, 0]
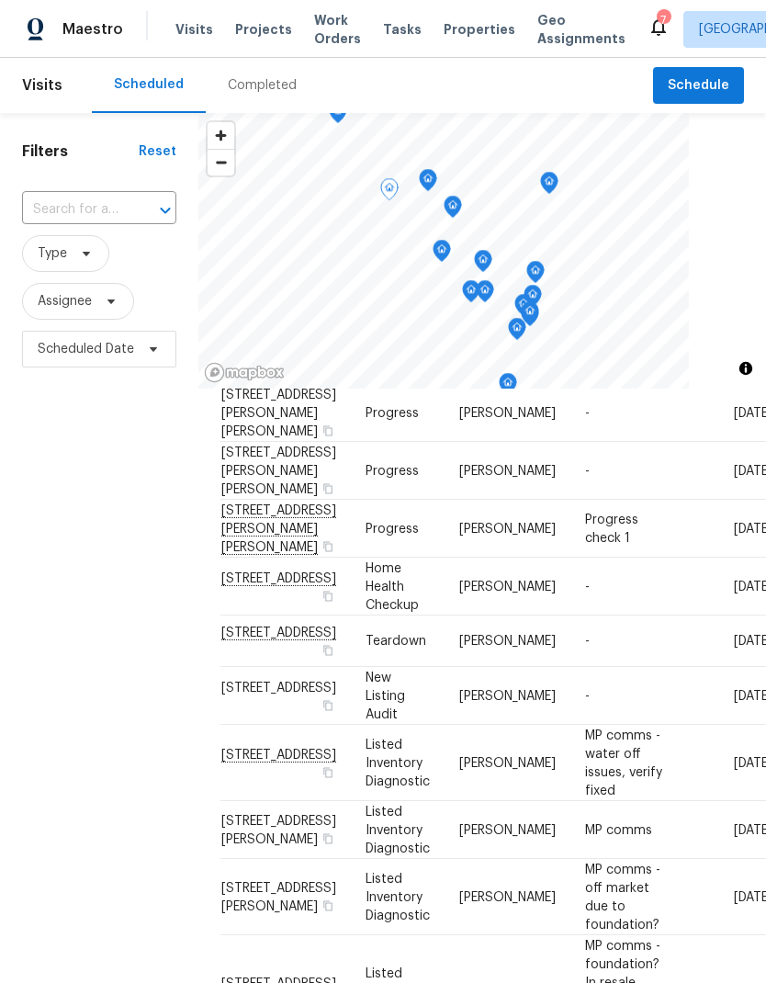
click at [0, 0] on icon at bounding box center [0, 0] width 0 height 0
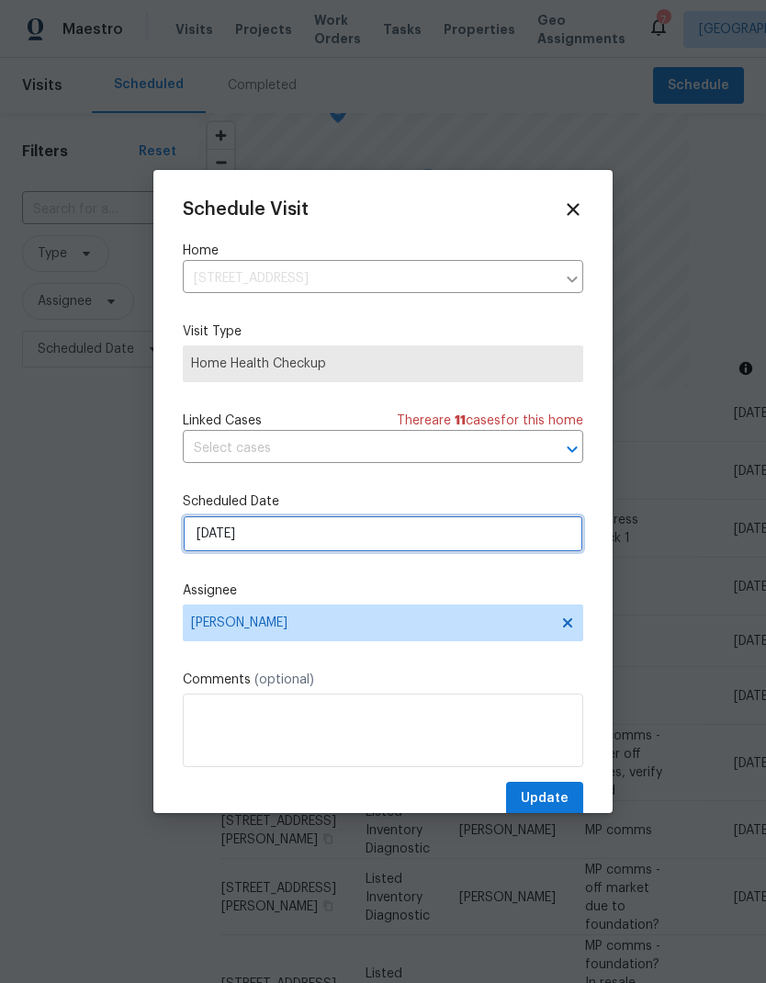
click at [286, 536] on input "10/6/2025" at bounding box center [383, 533] width 400 height 37
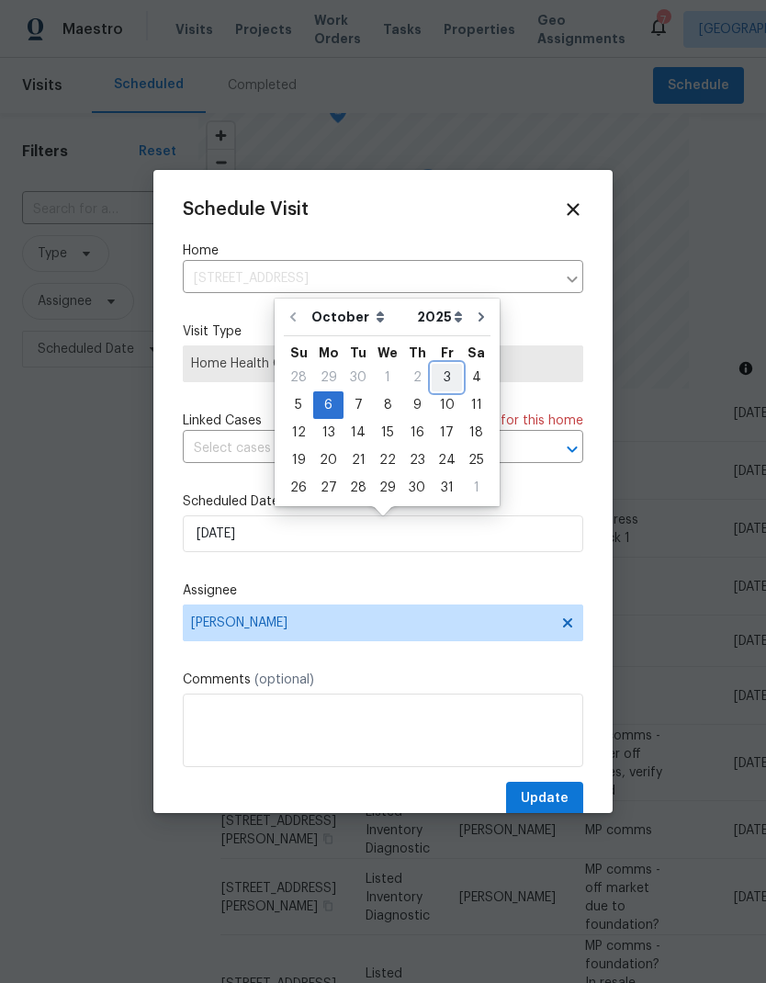
click at [443, 376] on div "3" at bounding box center [447, 378] width 30 height 26
type input "[DATE]"
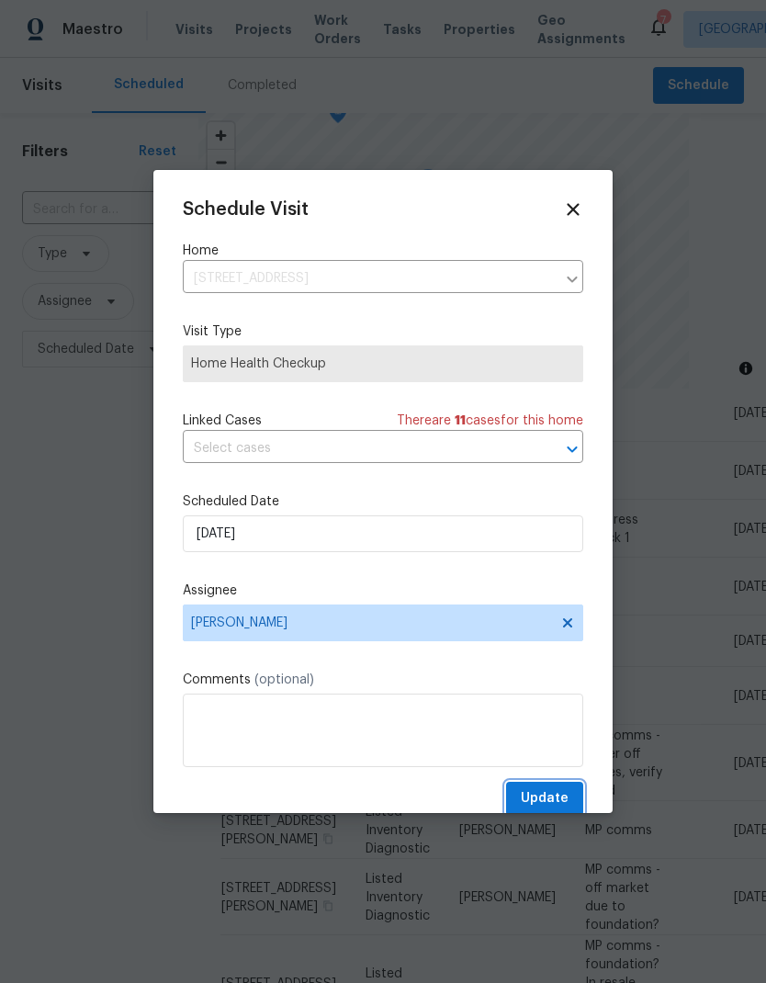
click at [556, 795] on span "Update" at bounding box center [545, 798] width 48 height 23
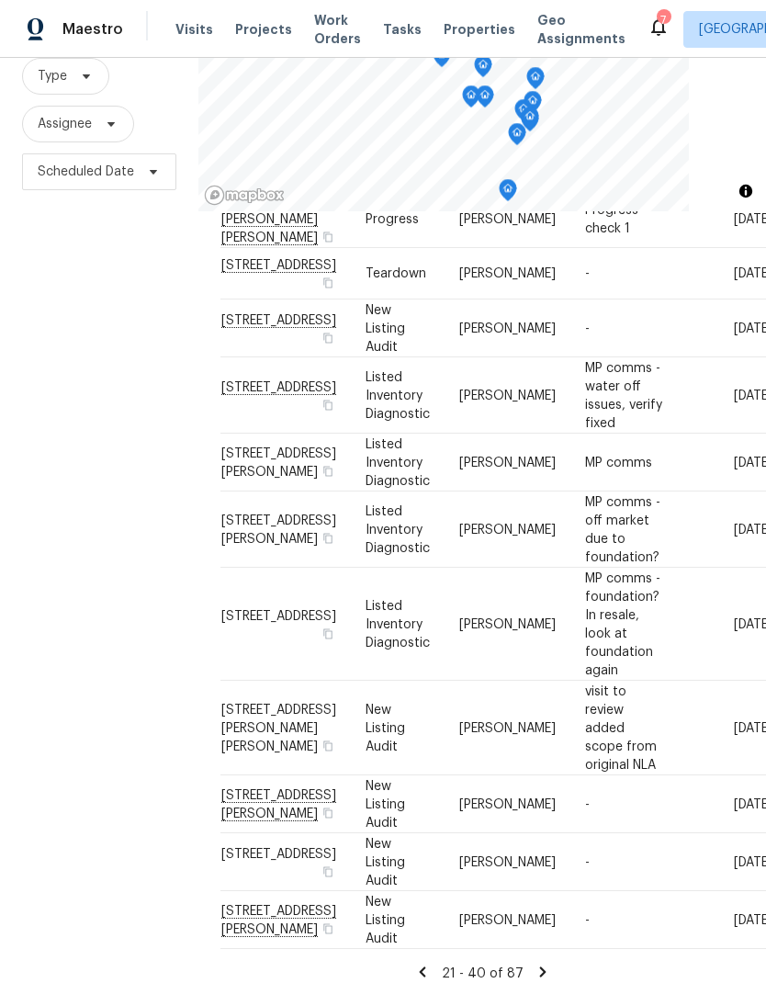
scroll to position [73, 0]
click at [422, 963] on icon at bounding box center [422, 971] width 17 height 17
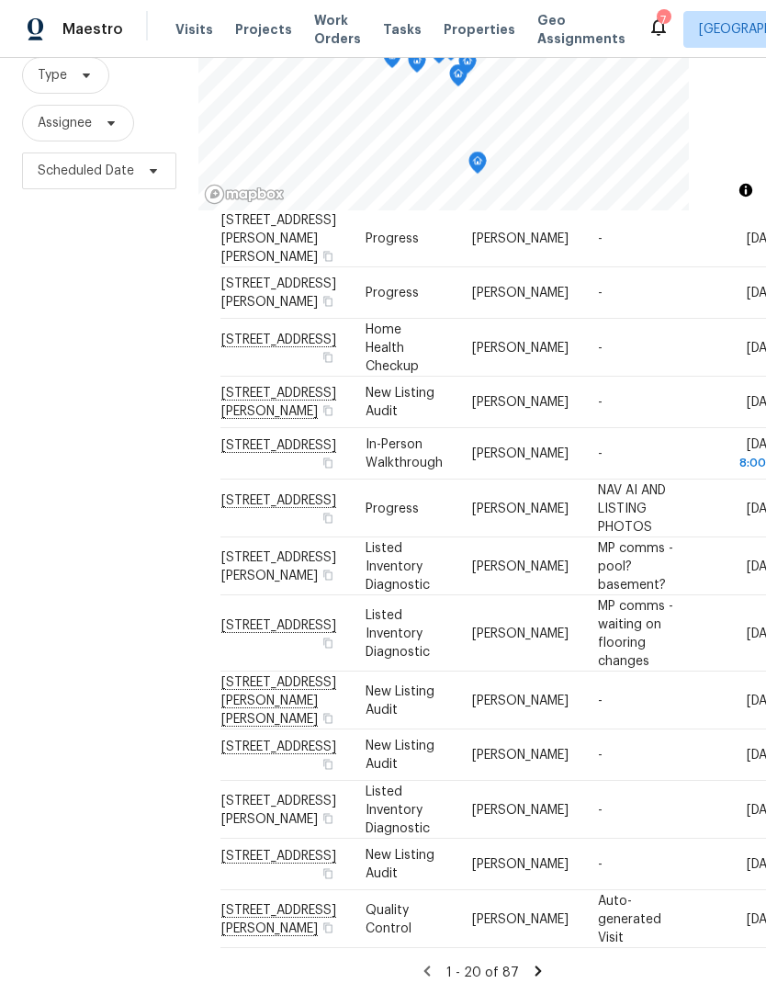
scroll to position [177, 0]
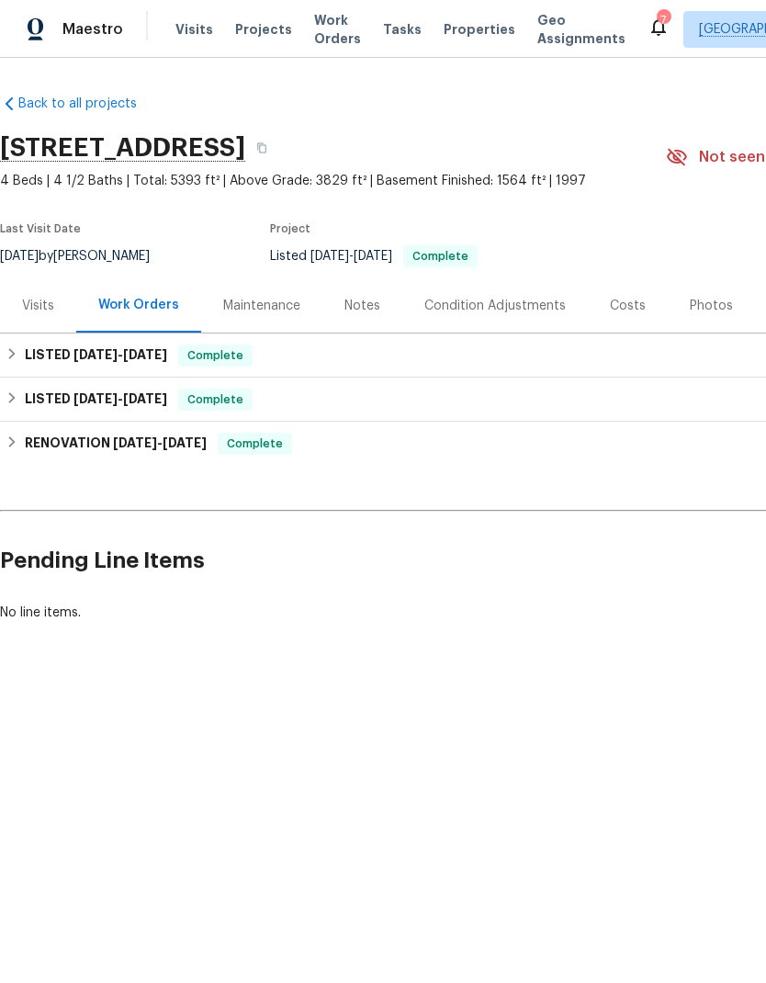
click at [254, 28] on span "Projects" at bounding box center [263, 29] width 57 height 18
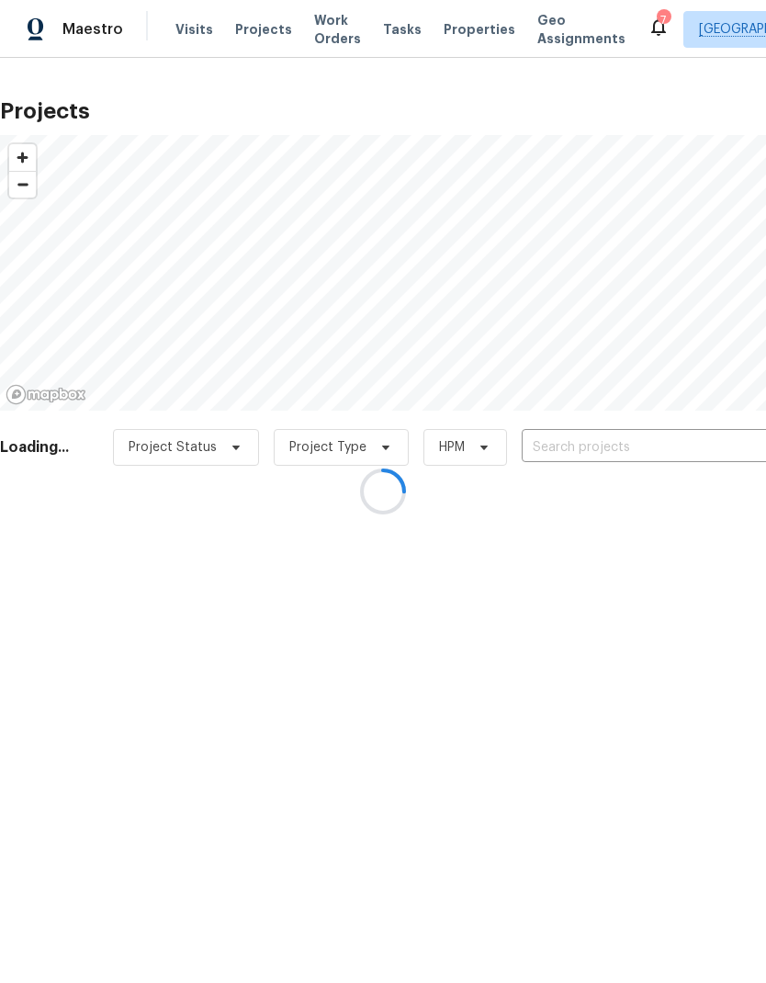
click at [657, 448] on div at bounding box center [383, 491] width 766 height 983
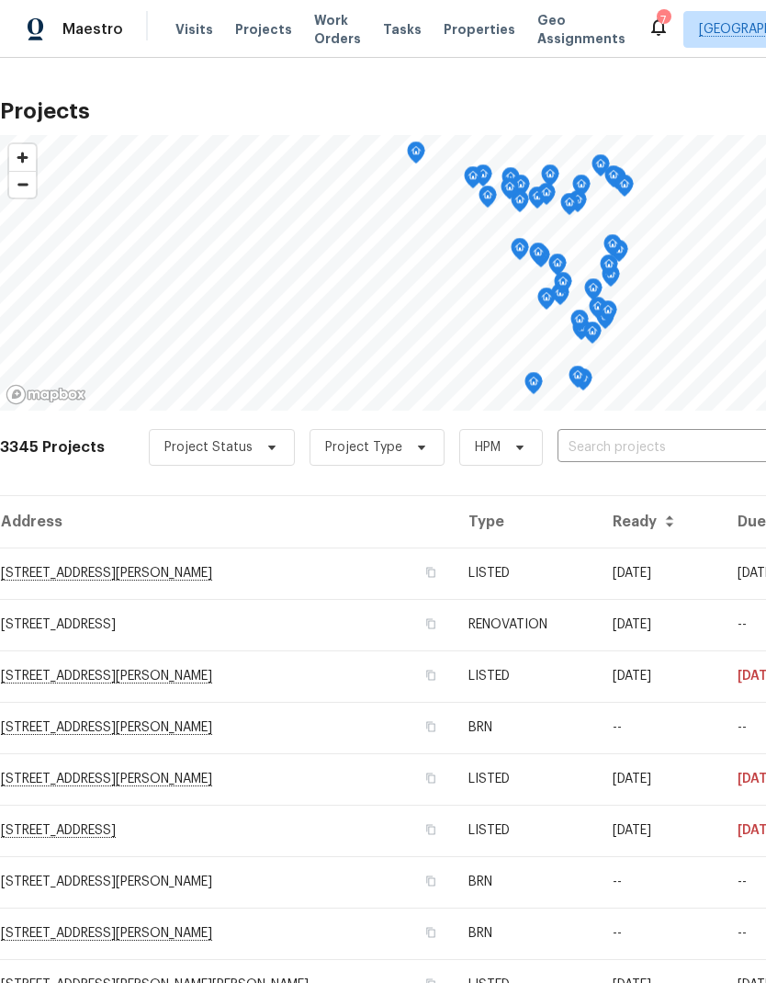
click at [631, 434] on input "text" at bounding box center [662, 447] width 210 height 28
type input "276 greensh"
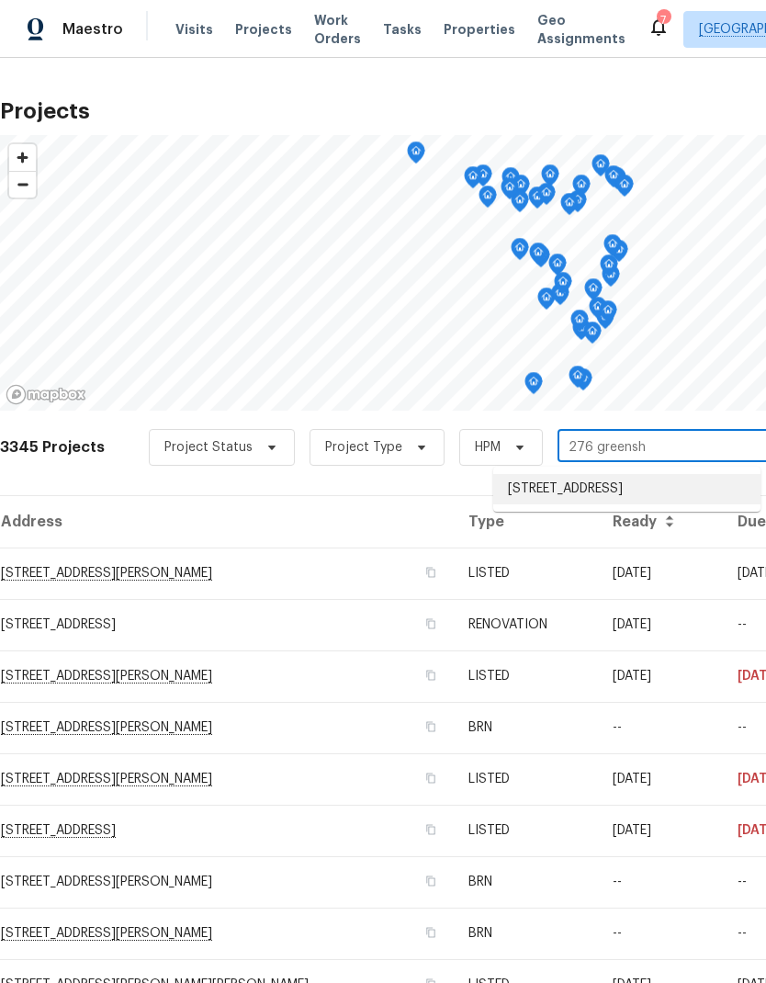
click at [646, 485] on li "[STREET_ADDRESS]" at bounding box center [626, 489] width 267 height 30
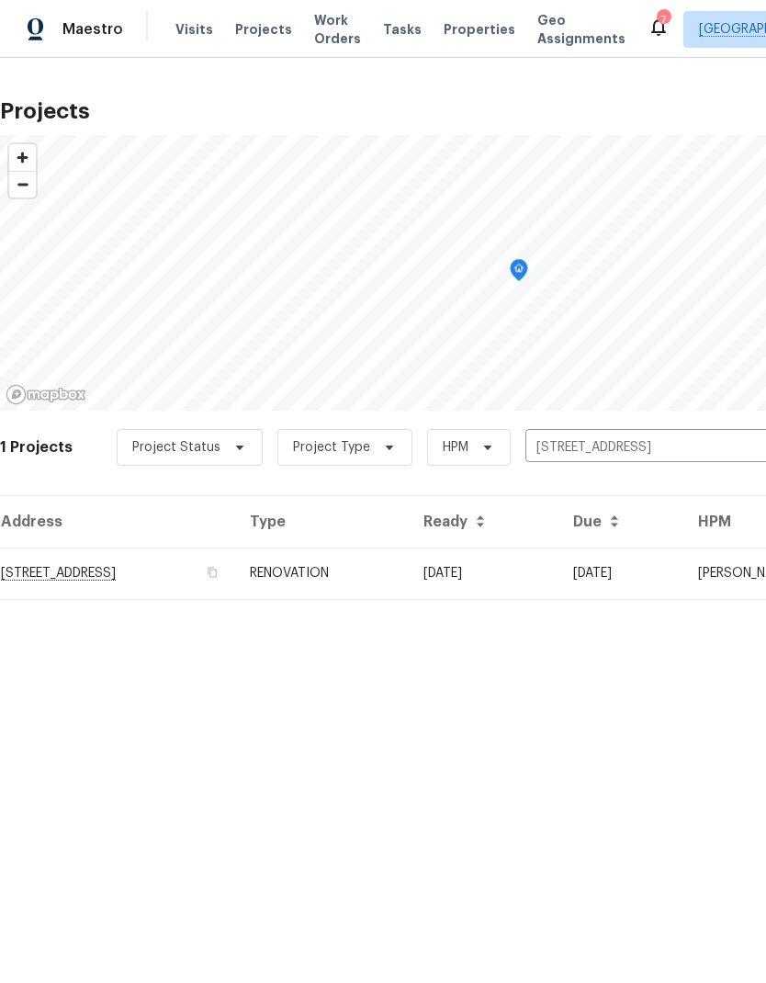
click at [42, 565] on td "[STREET_ADDRESS]" at bounding box center [117, 572] width 235 height 51
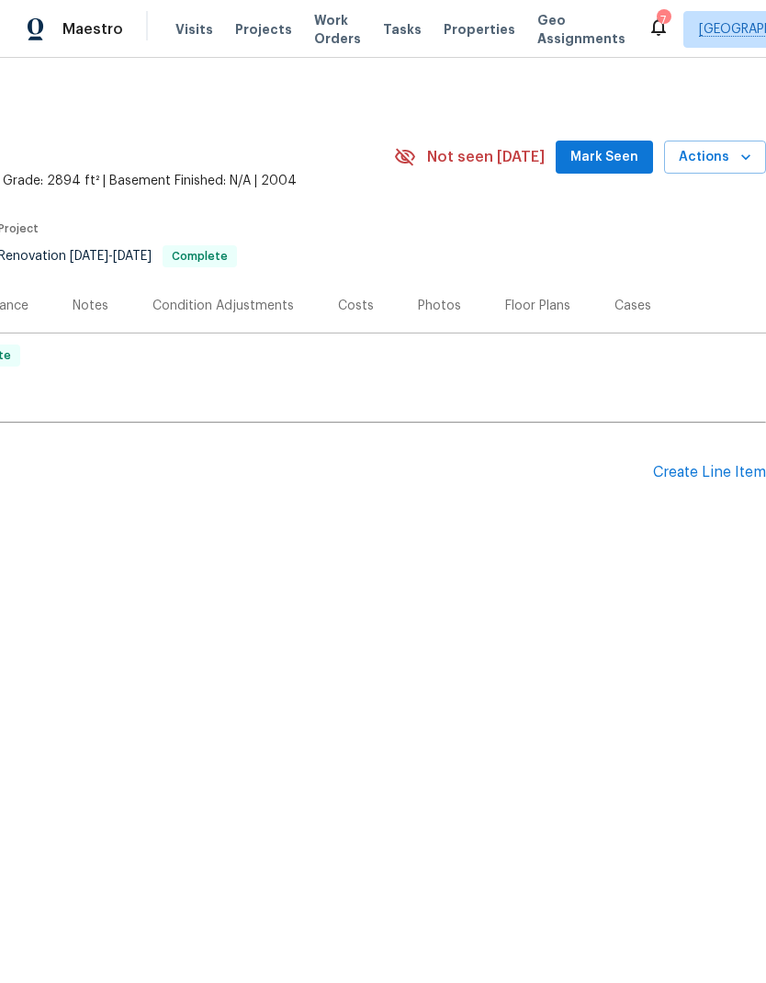
click at [743, 150] on icon "button" at bounding box center [745, 157] width 18 height 18
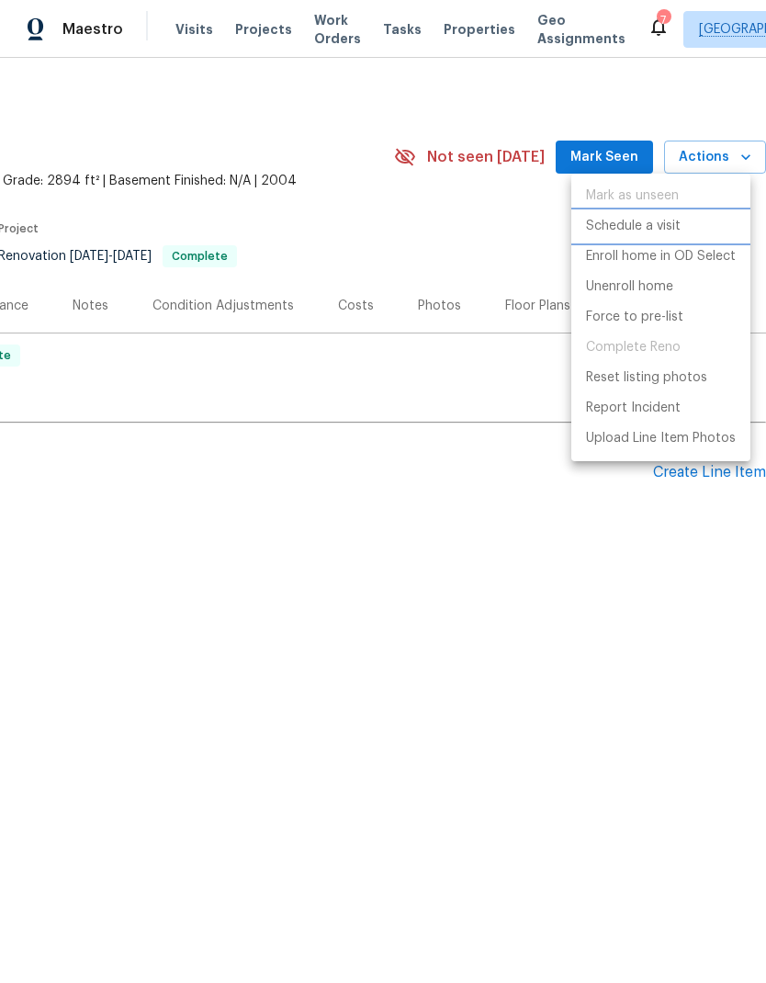
click at [671, 226] on p "Schedule a visit" at bounding box center [633, 226] width 95 height 19
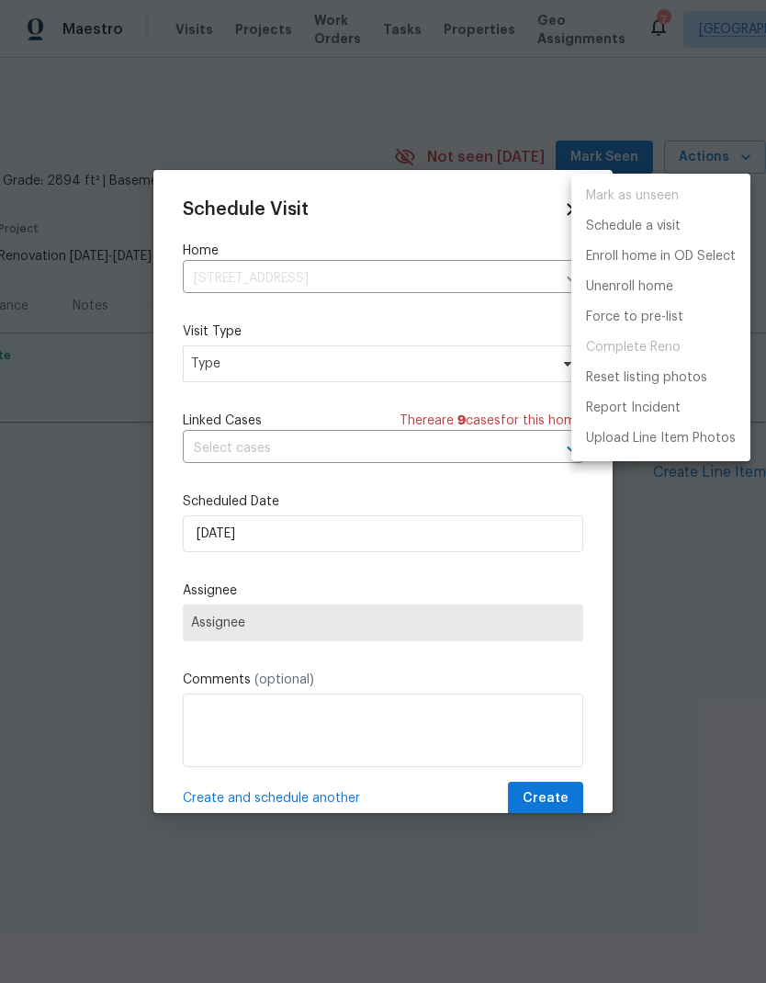
click at [219, 369] on div at bounding box center [383, 491] width 766 height 983
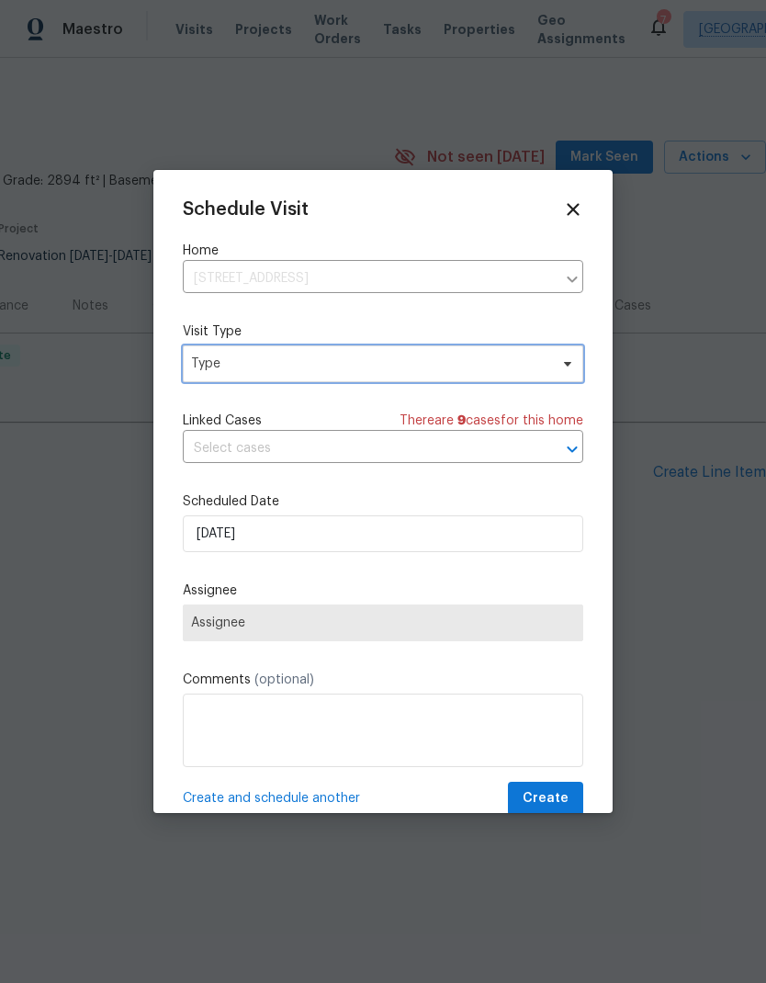
click at [206, 359] on span "Type" at bounding box center [369, 363] width 357 height 18
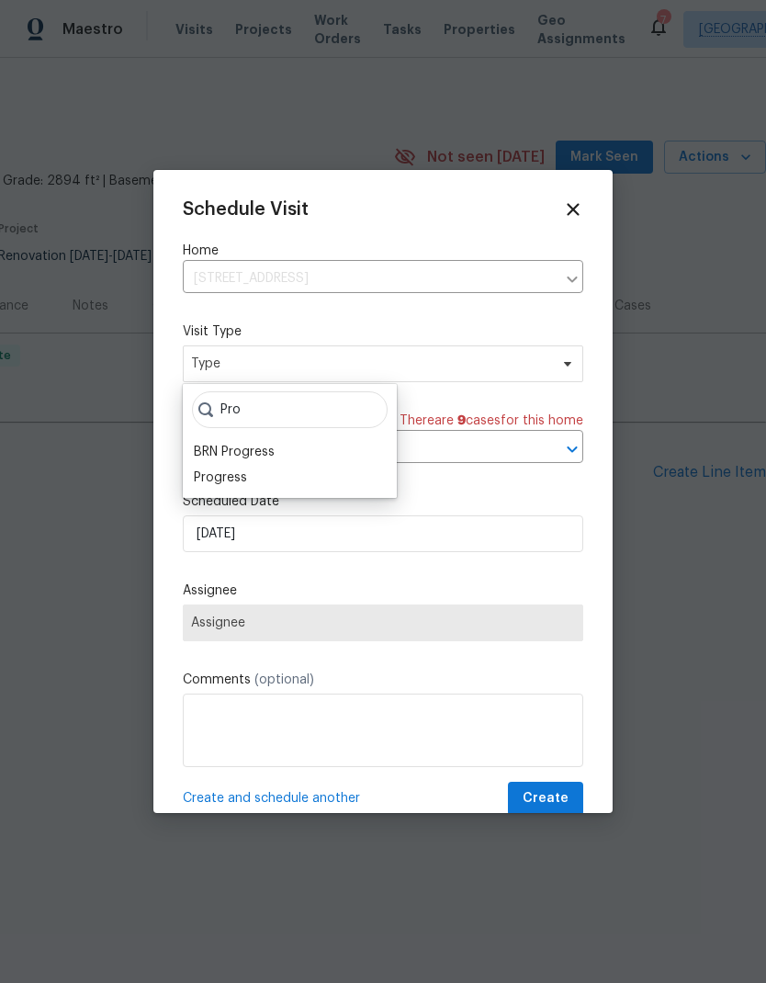
type input "Pro"
click at [211, 471] on div "Progress" at bounding box center [220, 477] width 53 height 18
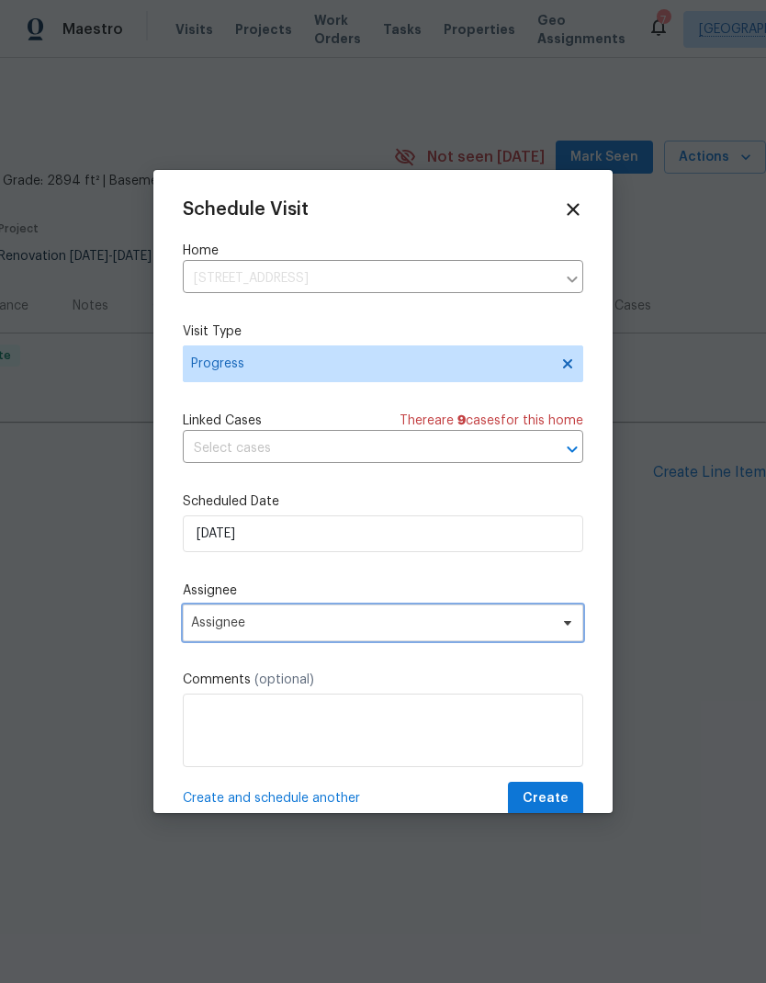
click at [208, 620] on span "Assignee" at bounding box center [371, 622] width 360 height 15
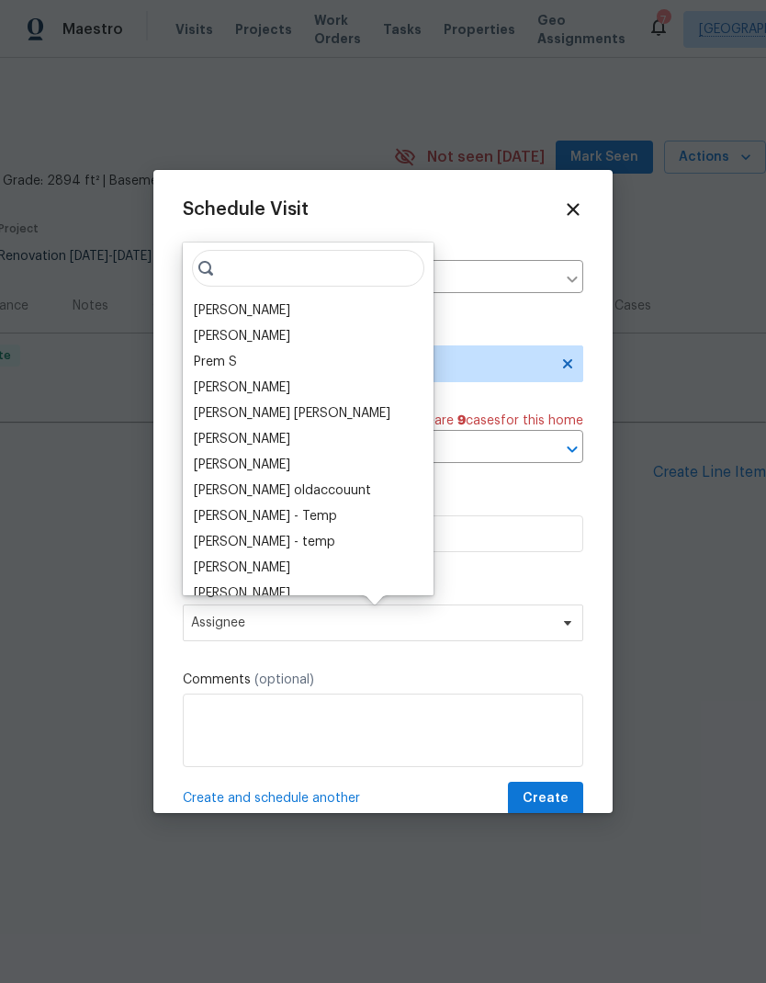
click at [208, 308] on div "[PERSON_NAME]" at bounding box center [242, 310] width 96 height 18
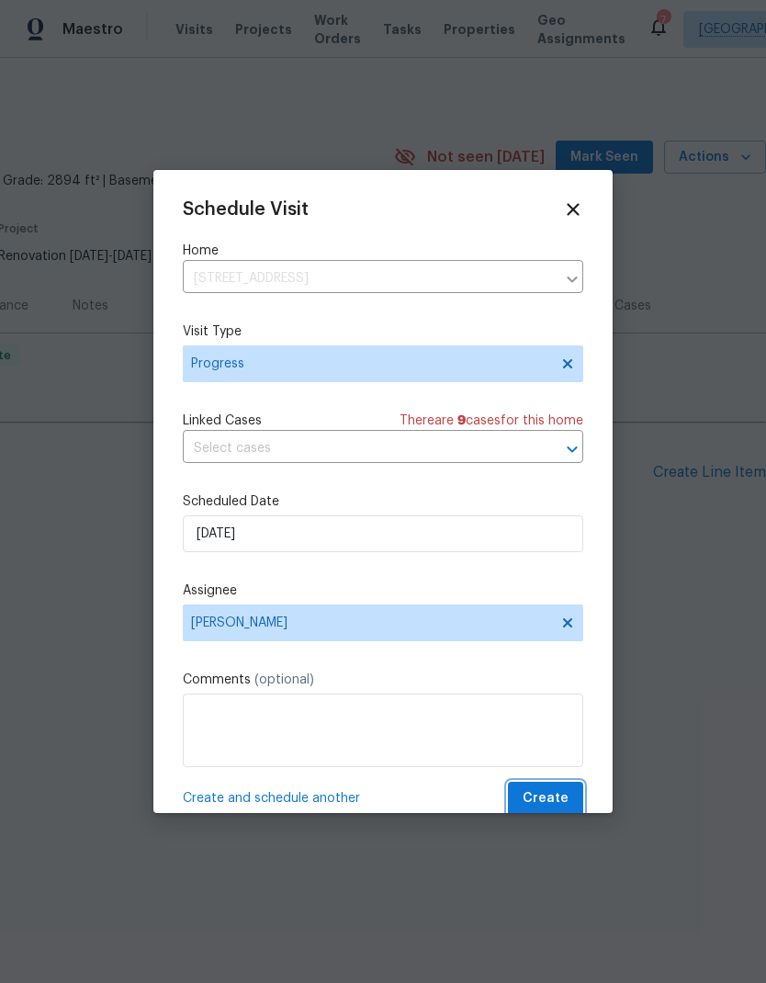
click at [556, 793] on span "Create" at bounding box center [545, 798] width 46 height 23
